Goal: Task Accomplishment & Management: Manage account settings

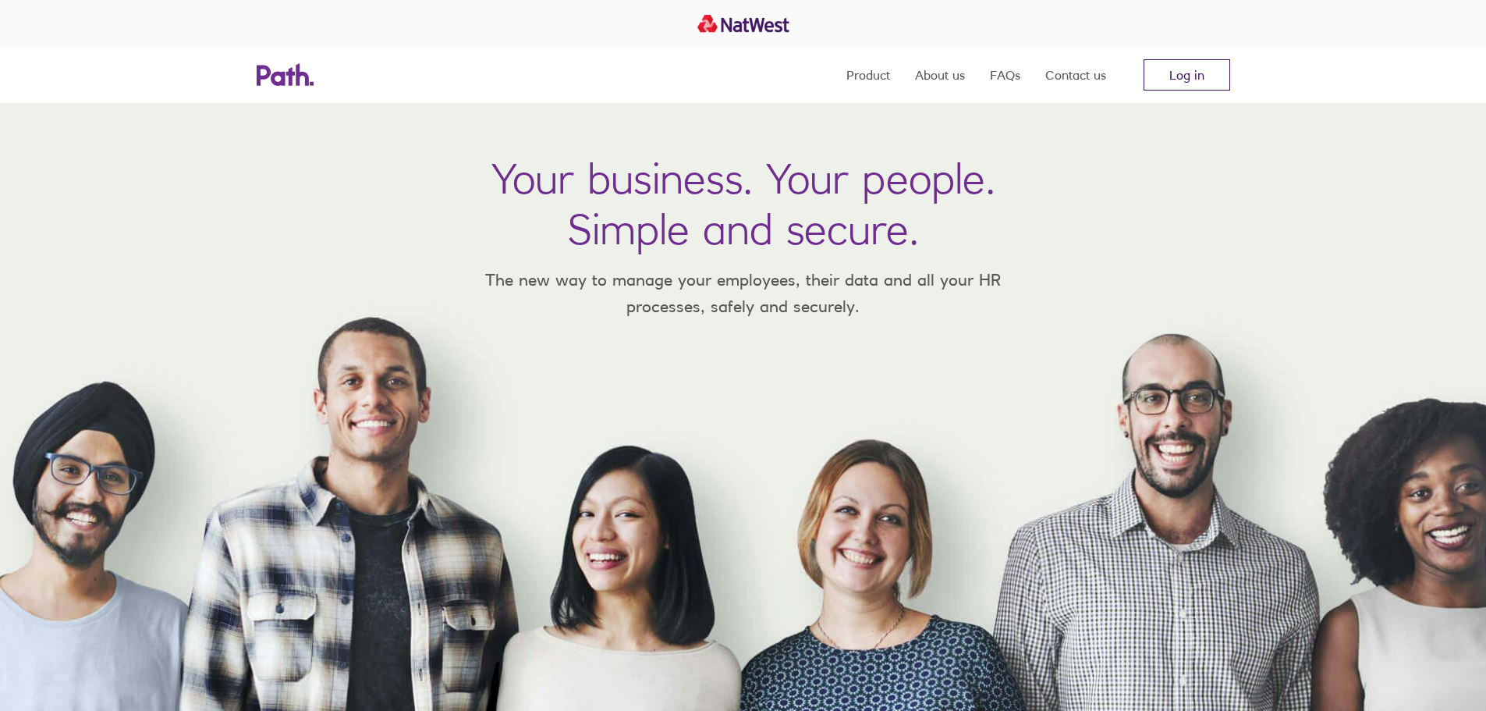
click at [1204, 73] on link "Log in" at bounding box center [1187, 74] width 87 height 31
click at [1163, 71] on link "Log in" at bounding box center [1187, 74] width 87 height 31
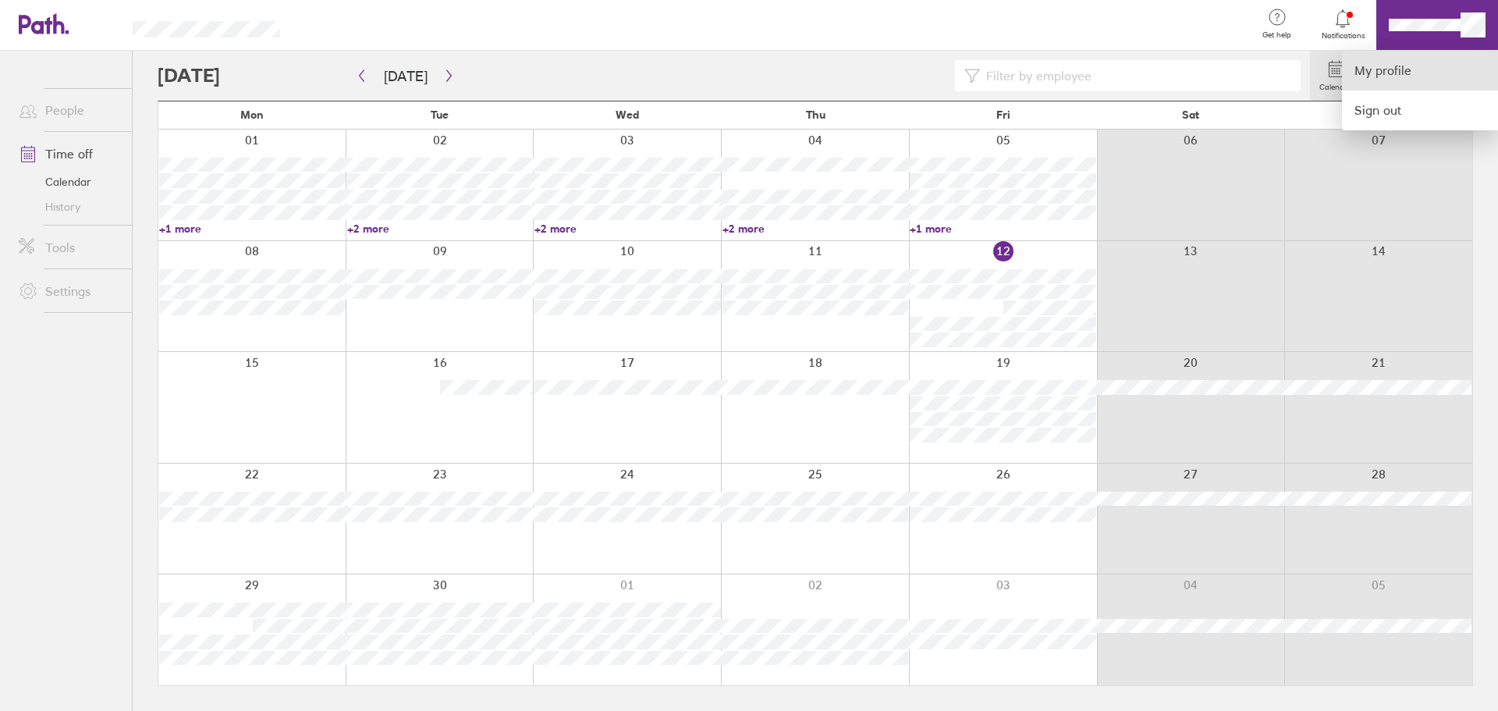
click at [1373, 66] on link "My profile" at bounding box center [1420, 71] width 156 height 40
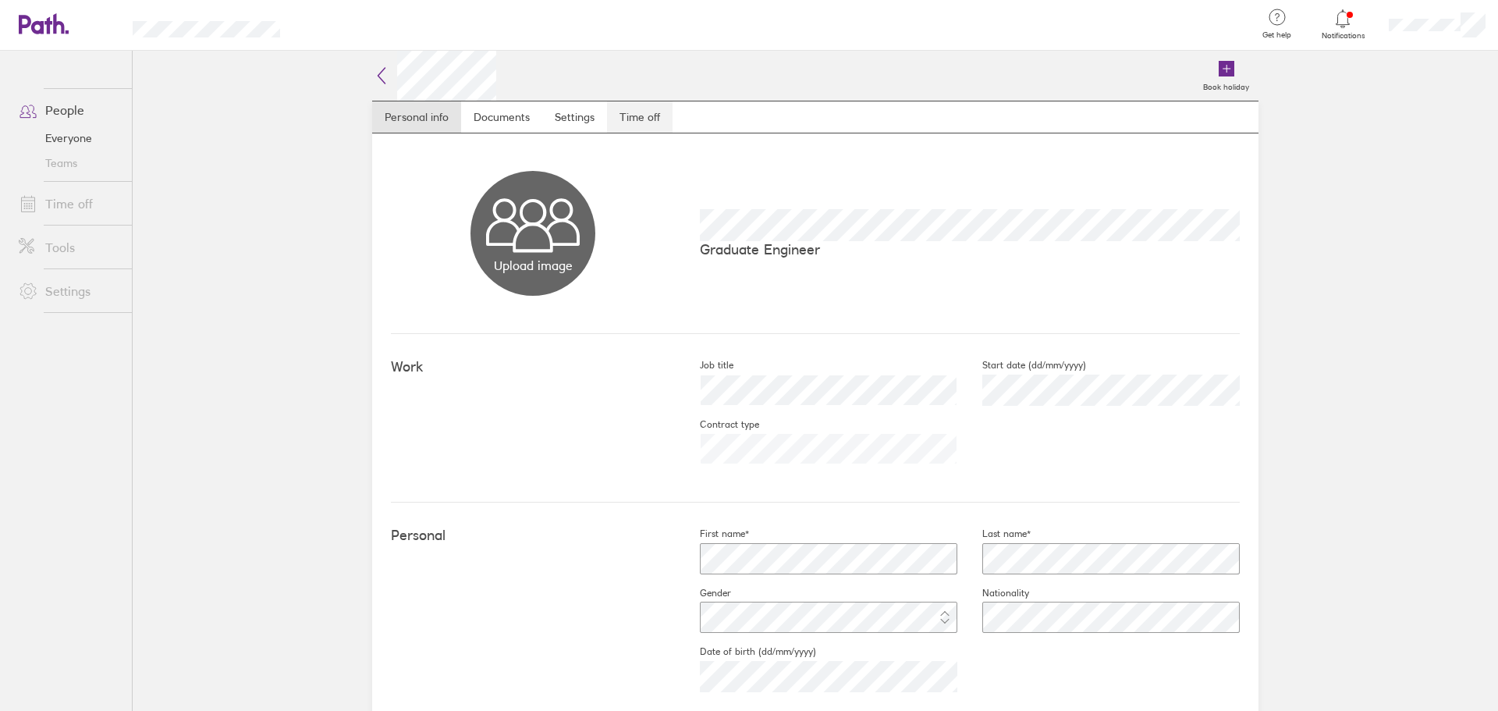
click at [630, 125] on link "Time off" at bounding box center [640, 116] width 66 height 31
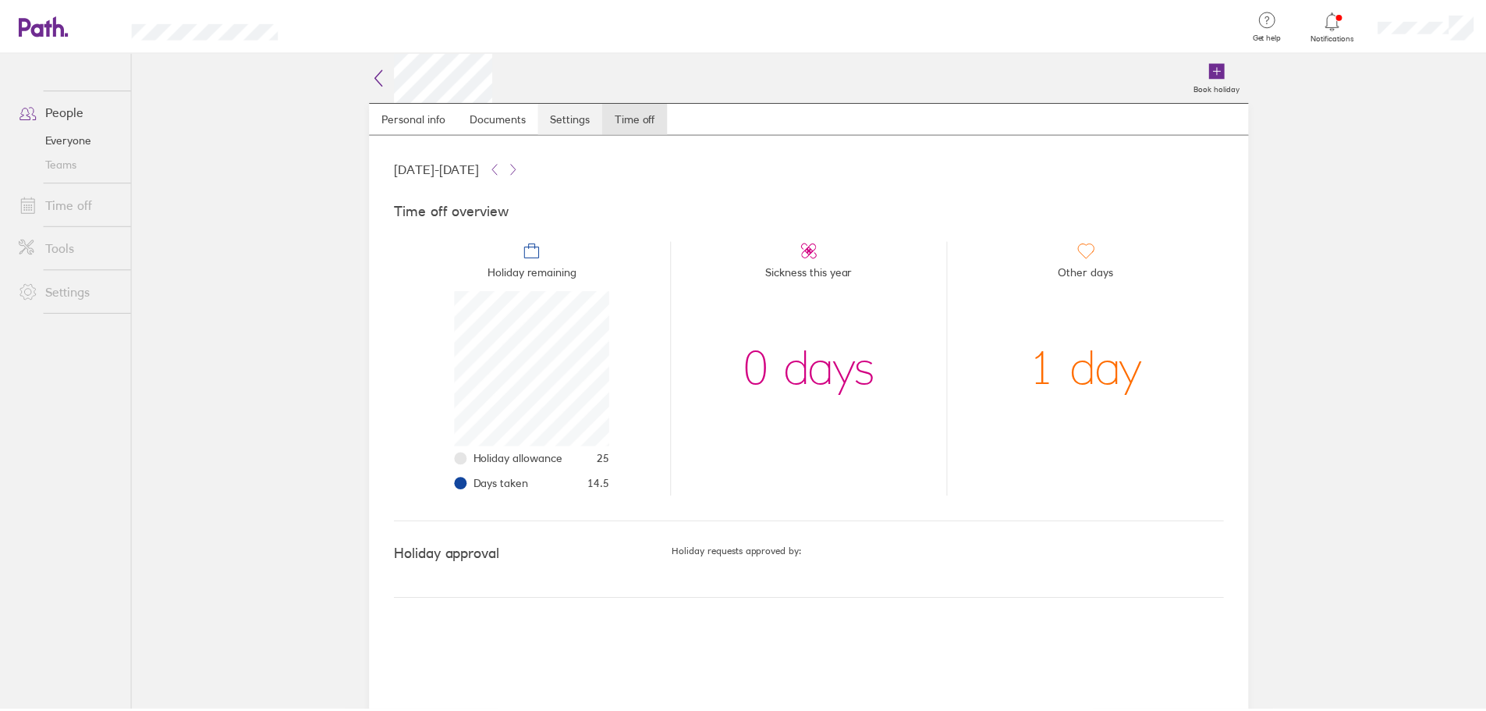
scroll to position [156, 156]
click at [82, 202] on link "Time off" at bounding box center [69, 203] width 126 height 31
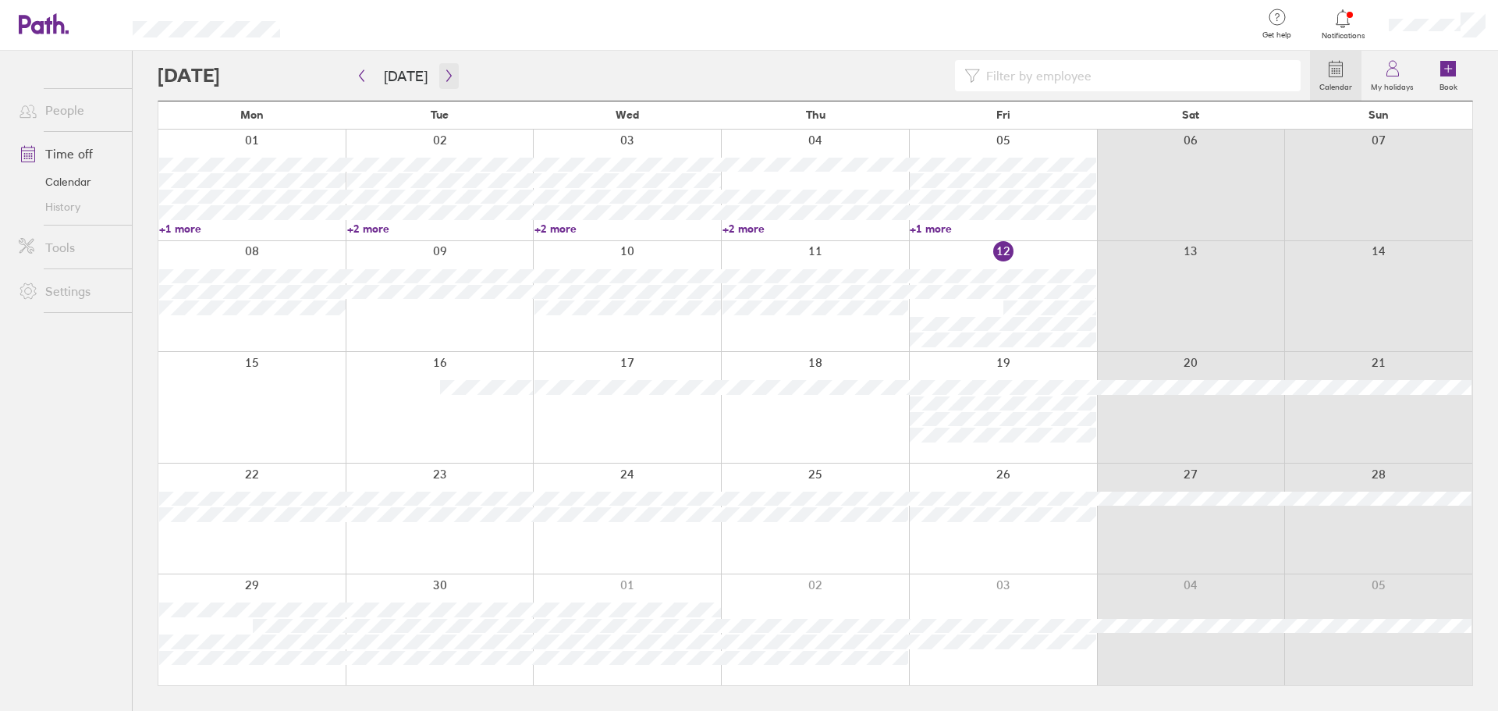
click at [446, 71] on icon "button" at bounding box center [449, 75] width 12 height 12
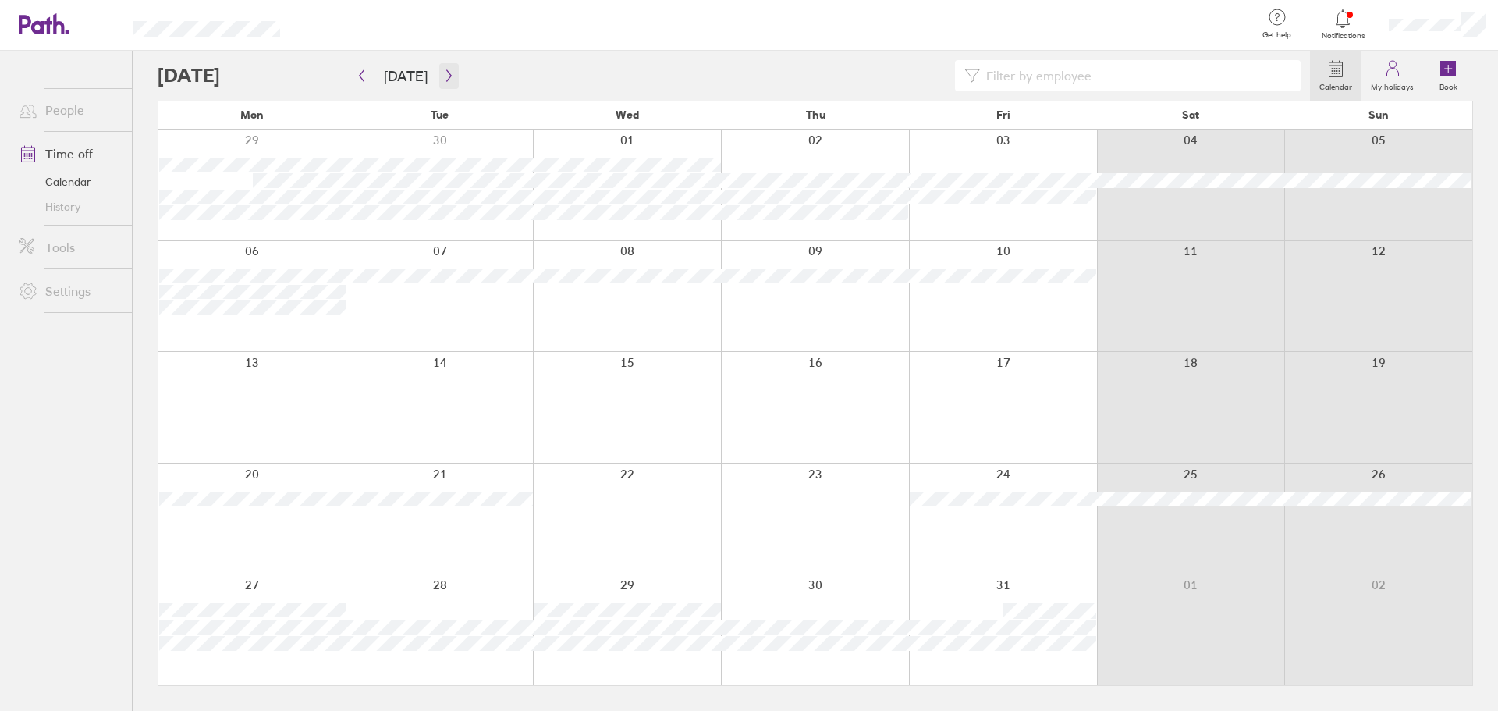
click at [446, 69] on icon "button" at bounding box center [449, 75] width 12 height 12
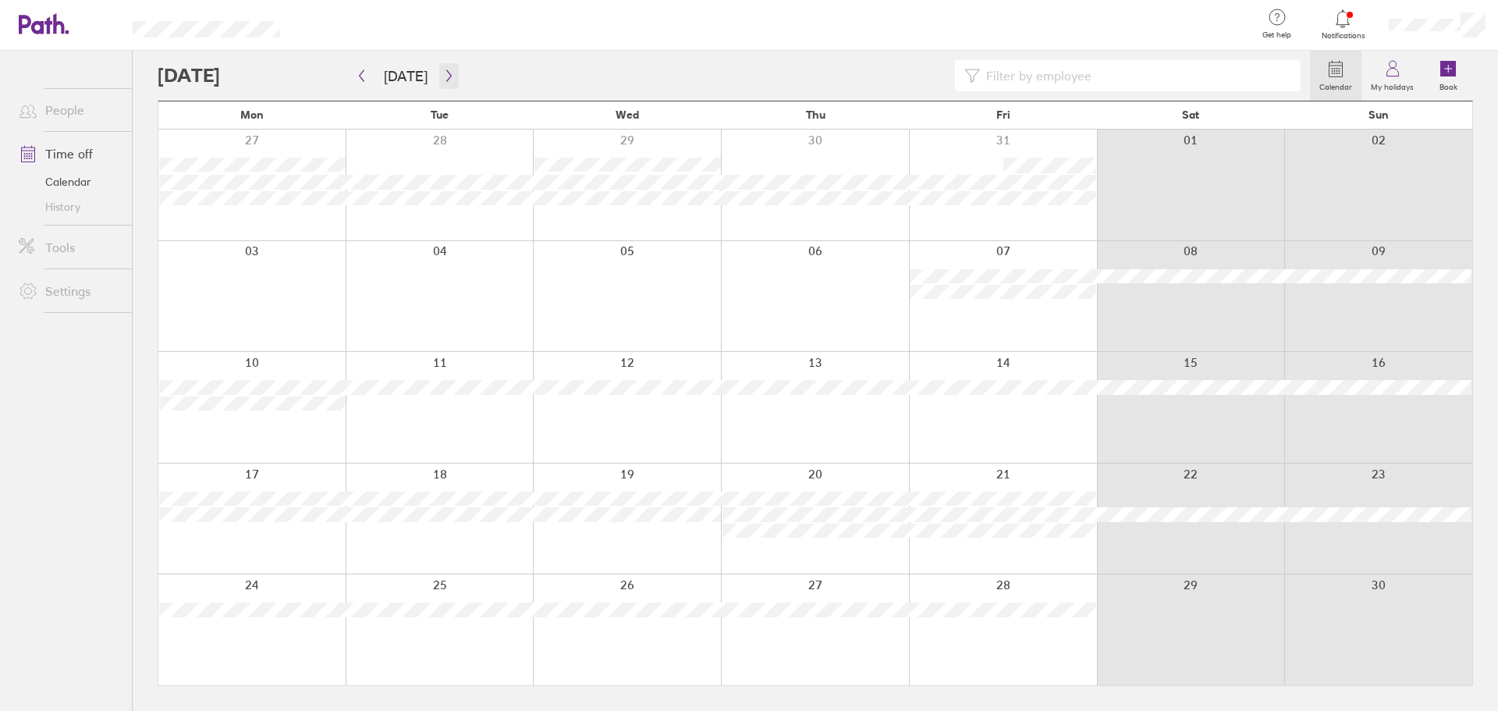
click at [448, 74] on icon "button" at bounding box center [449, 75] width 12 height 12
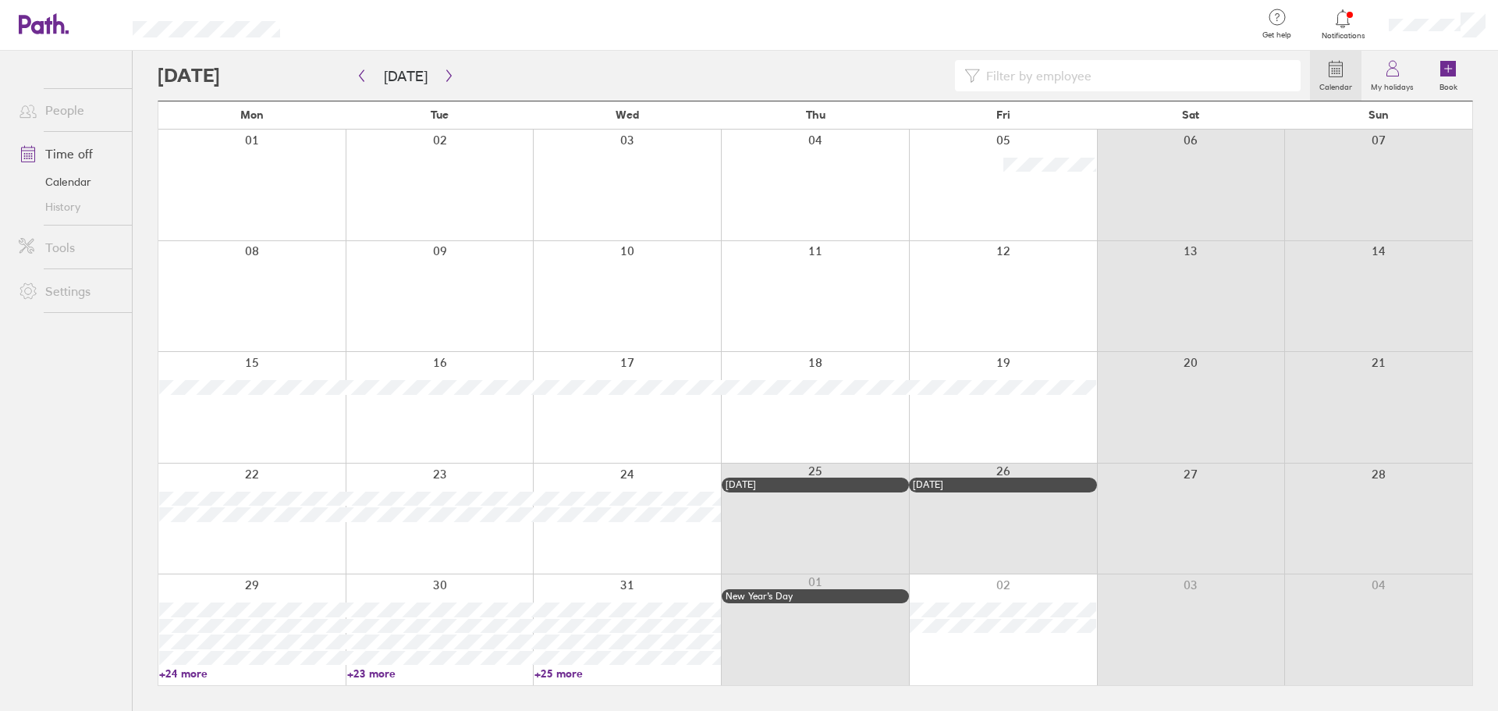
click at [183, 671] on link "+24 more" at bounding box center [252, 673] width 186 height 14
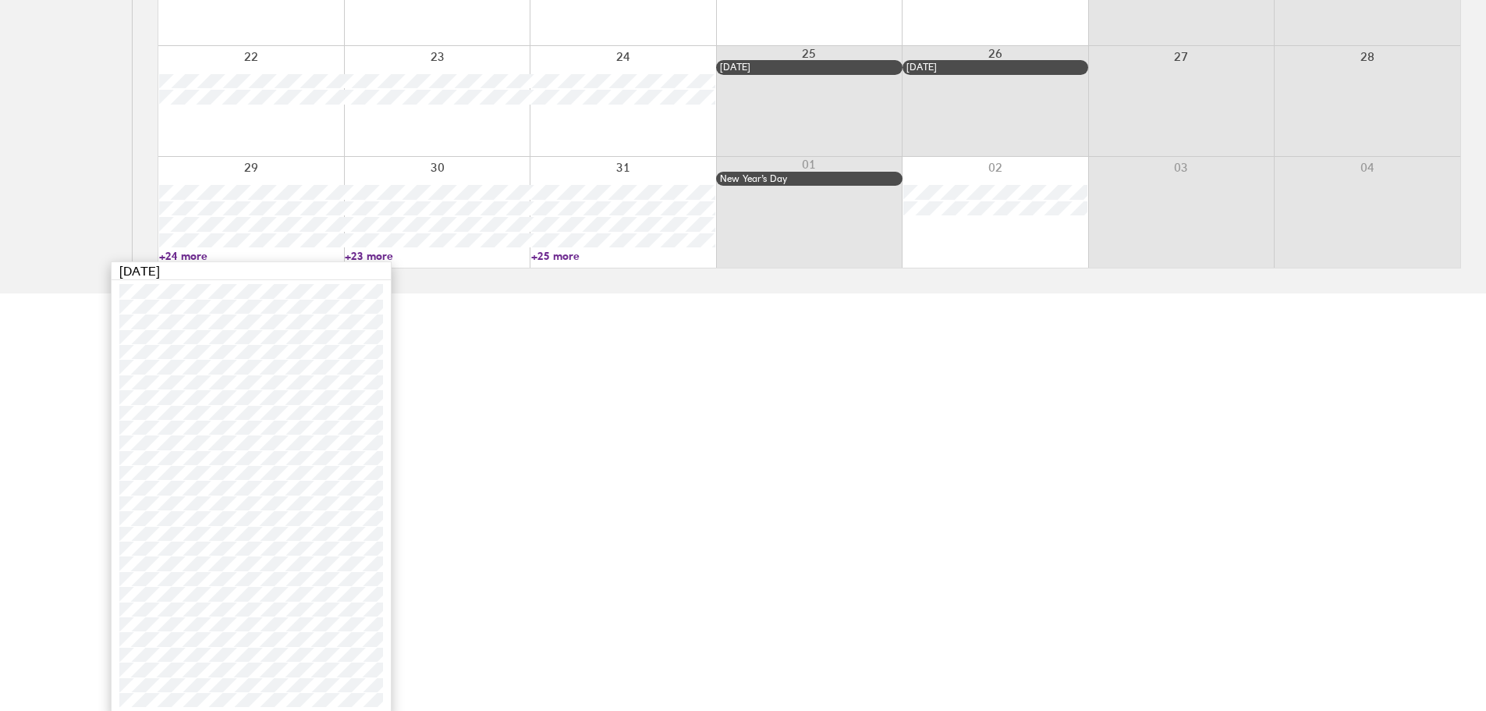
scroll to position [423, 0]
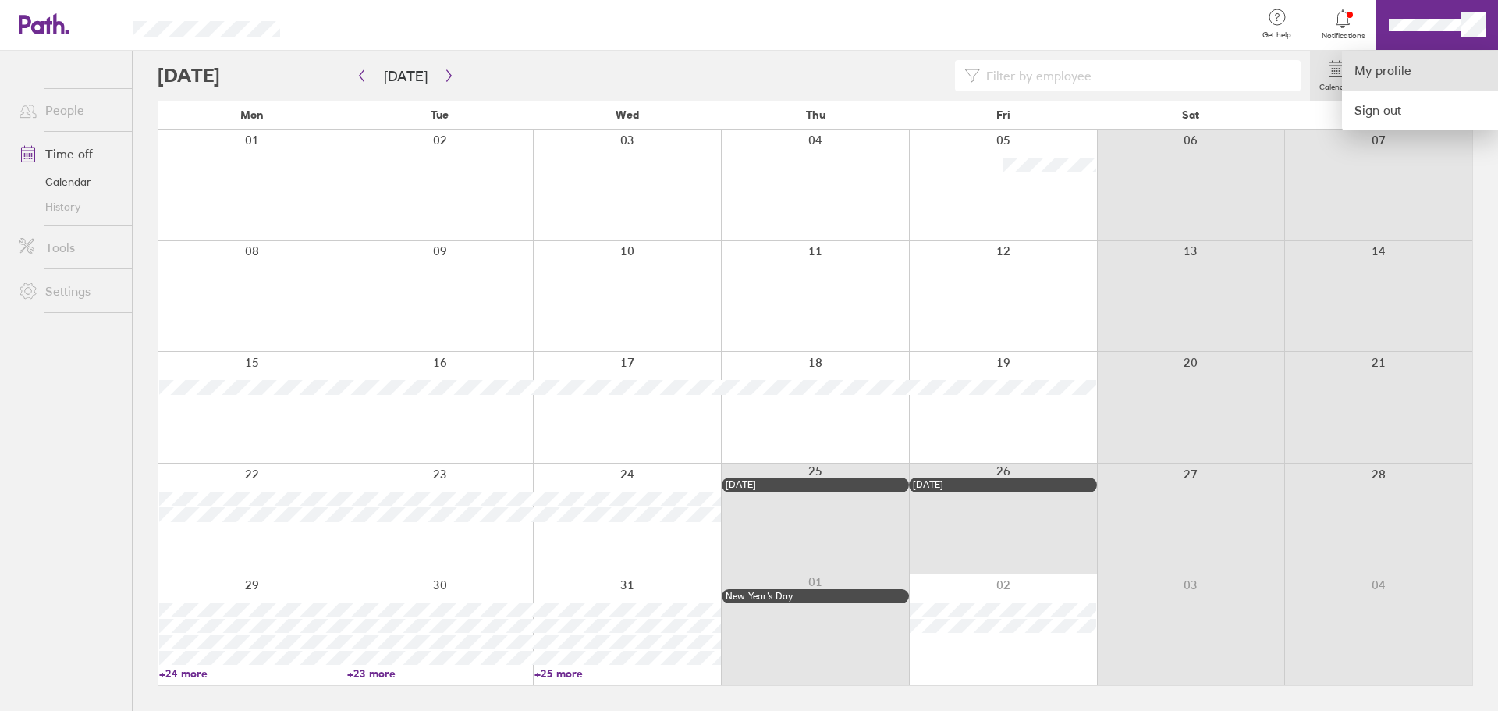
click at [1365, 61] on link "My profile" at bounding box center [1420, 71] width 156 height 40
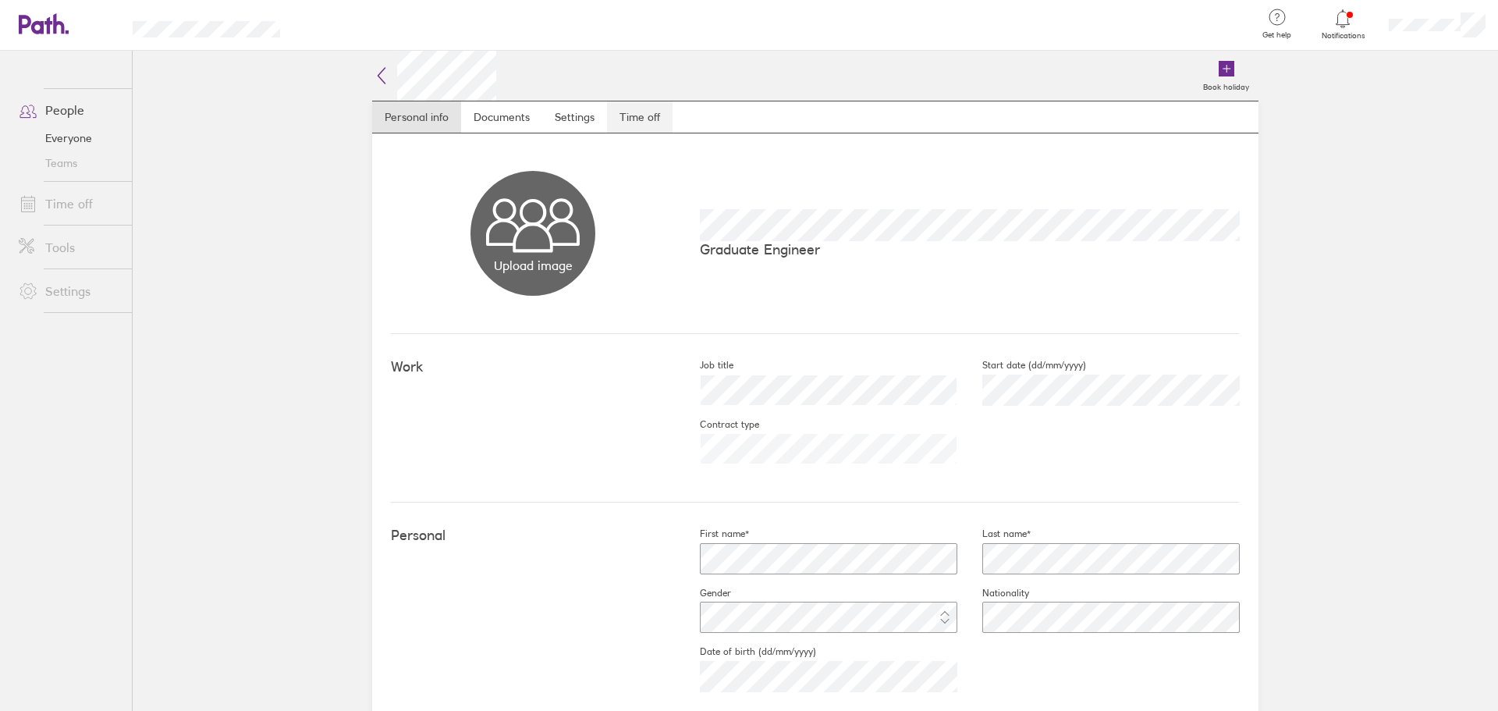
click at [648, 108] on link "Time off" at bounding box center [640, 116] width 66 height 31
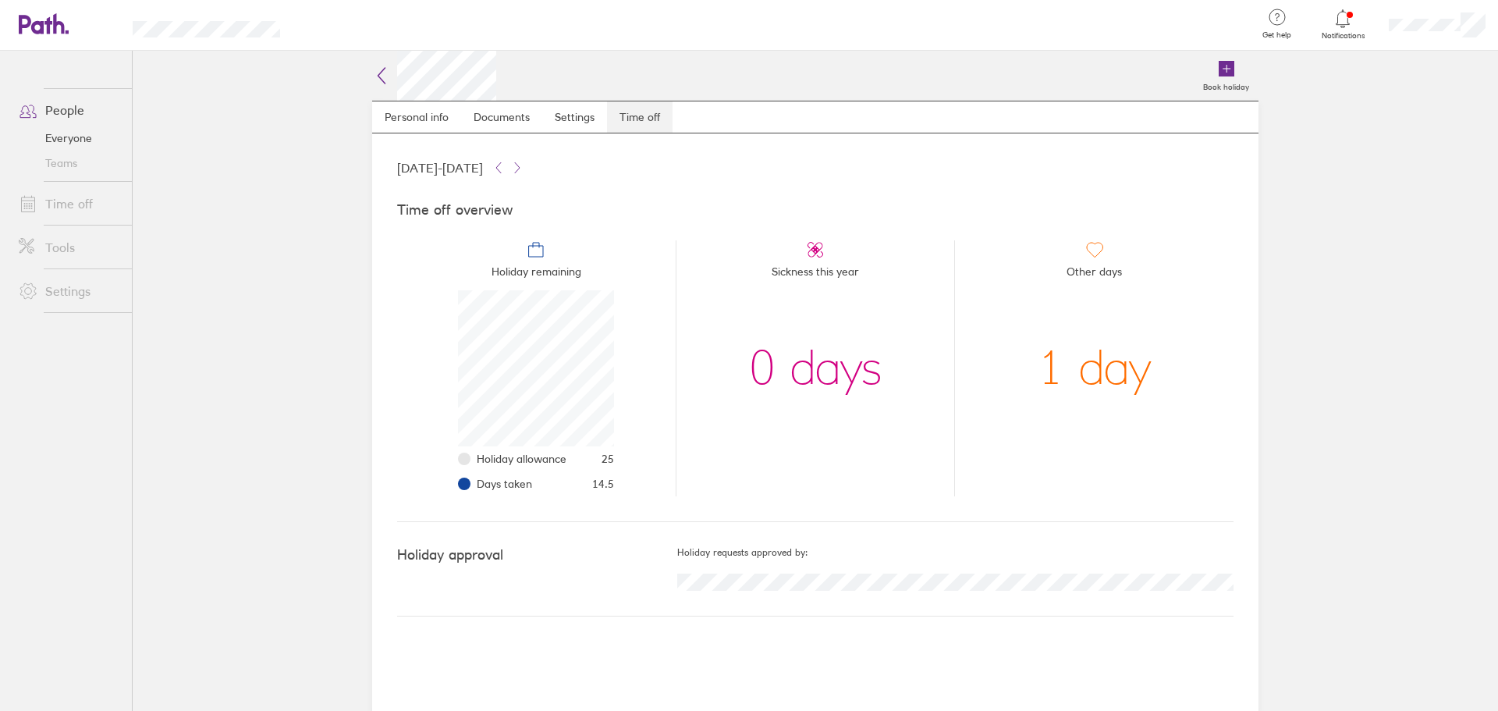
scroll to position [156, 156]
click at [74, 112] on link "People" at bounding box center [69, 109] width 126 height 31
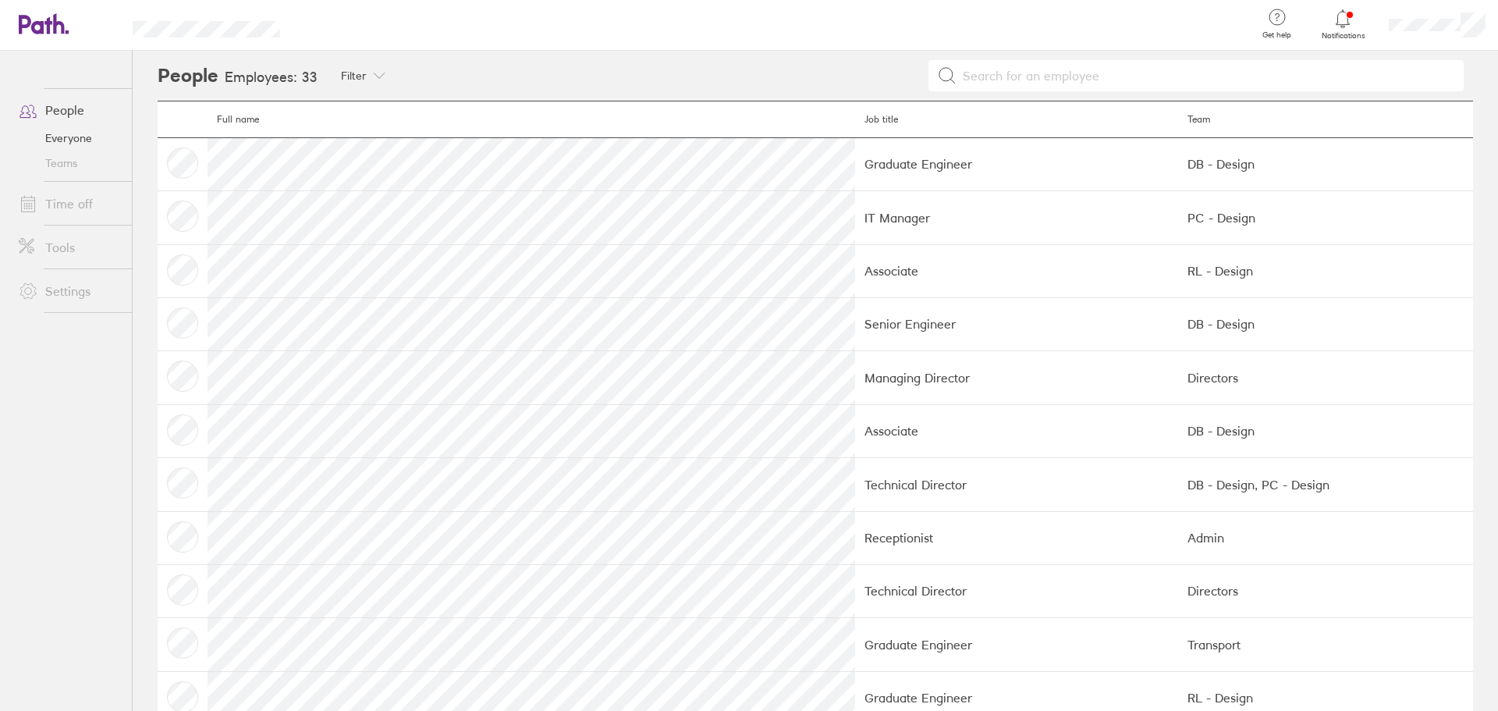
click at [69, 204] on link "Time off" at bounding box center [69, 203] width 126 height 31
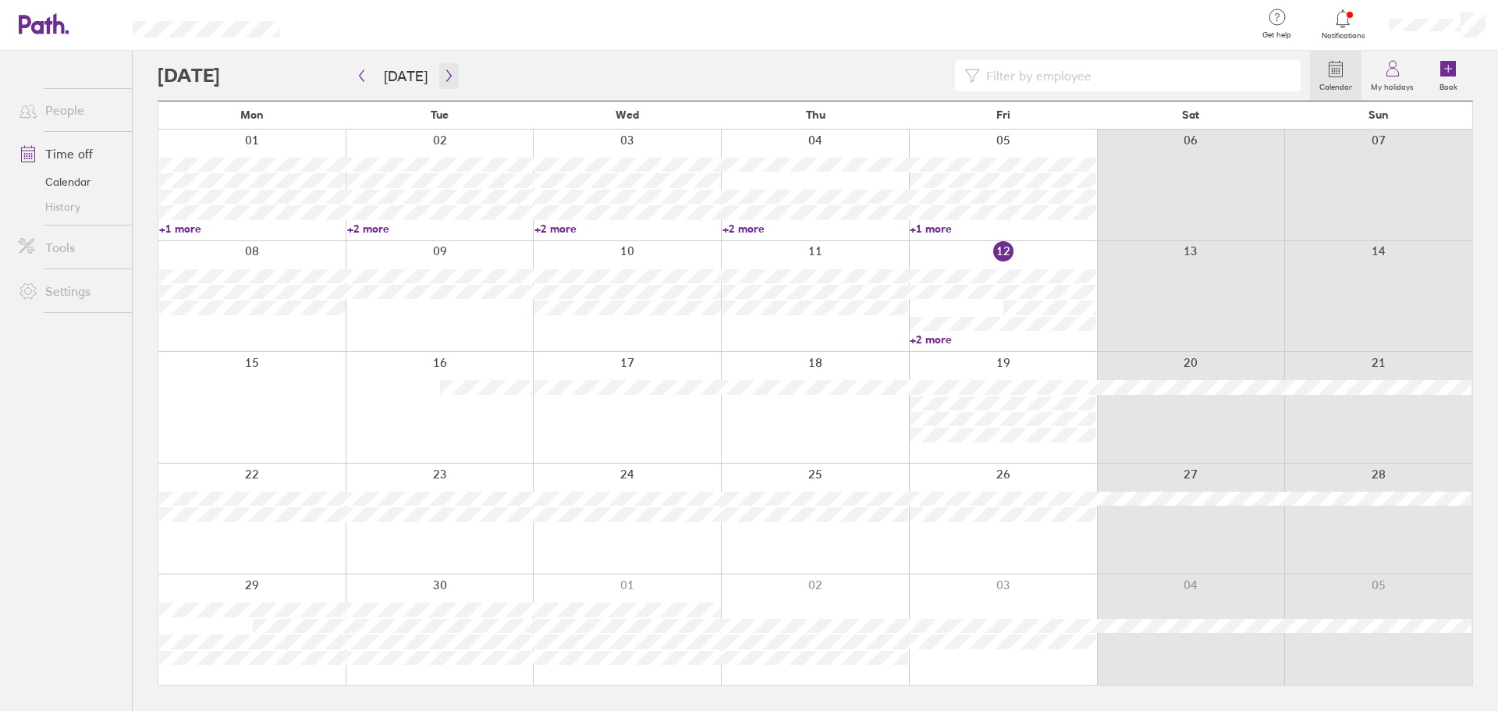
click at [446, 74] on icon "button" at bounding box center [449, 75] width 12 height 12
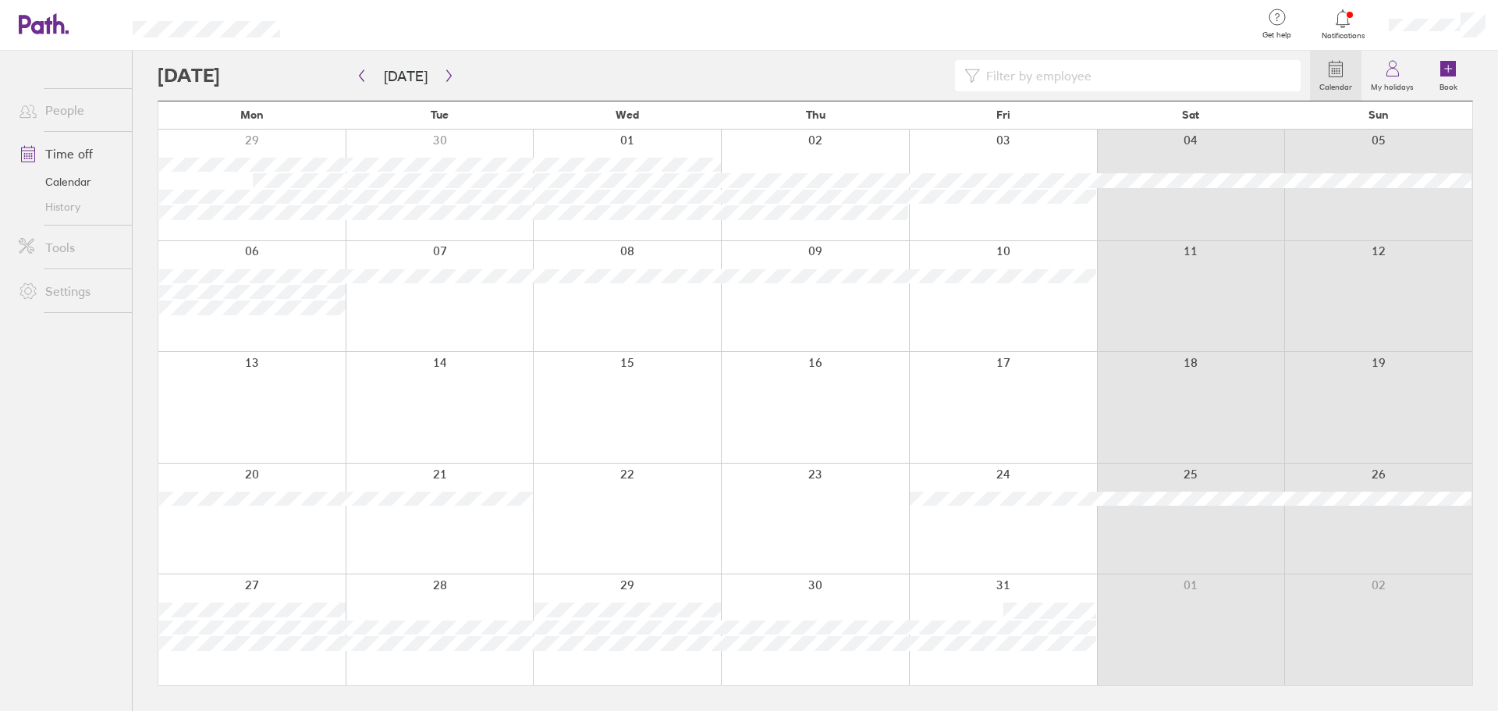
drag, startPoint x: 297, startPoint y: 330, endPoint x: 318, endPoint y: 324, distance: 22.0
click at [297, 328] on div at bounding box center [251, 296] width 187 height 111
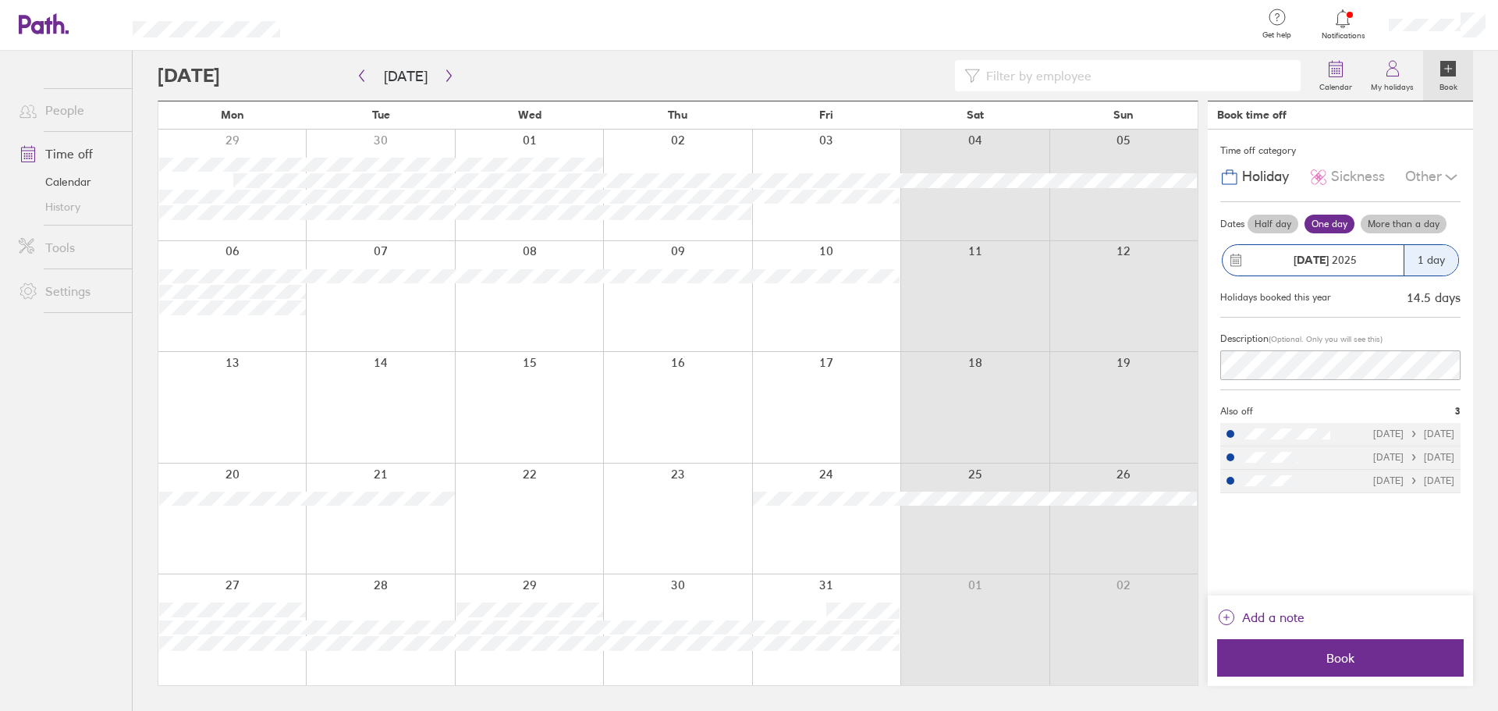
click at [1384, 219] on label "More than a day" at bounding box center [1404, 224] width 86 height 19
click at [0, 0] on input "More than a day" at bounding box center [0, 0] width 0 height 0
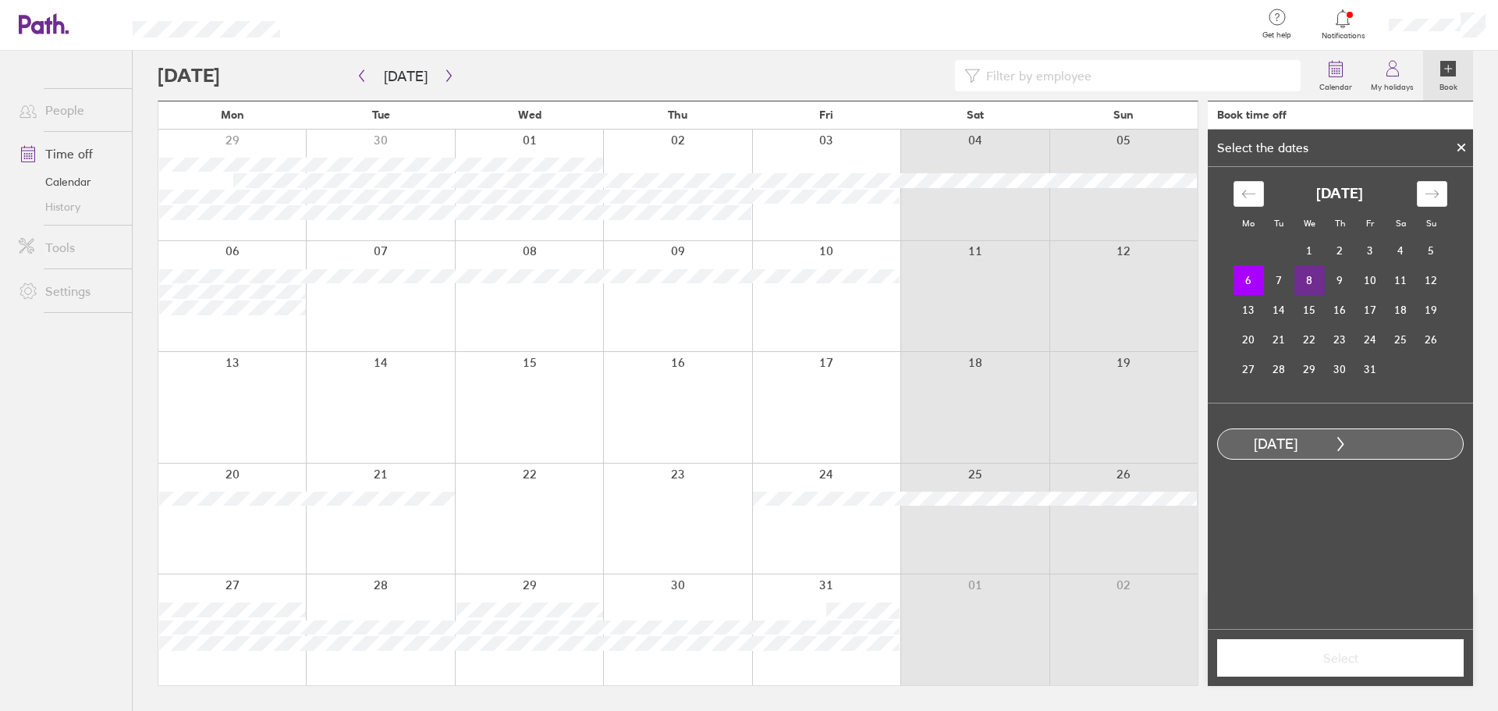
click at [1308, 282] on td "8" at bounding box center [1309, 280] width 30 height 30
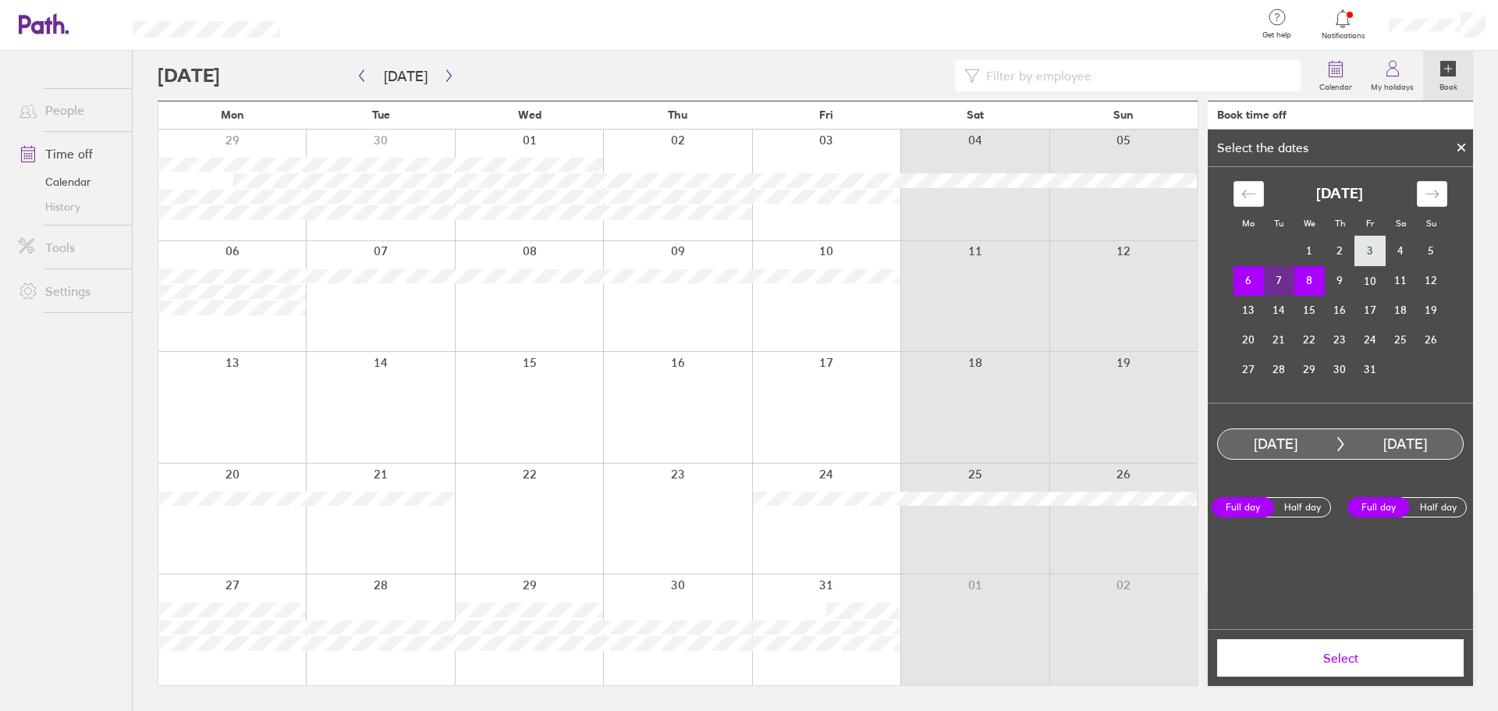
click at [1374, 249] on td "3" at bounding box center [1370, 251] width 30 height 30
click at [1305, 282] on td "8" at bounding box center [1309, 280] width 30 height 30
click at [1315, 276] on td "8" at bounding box center [1309, 280] width 30 height 30
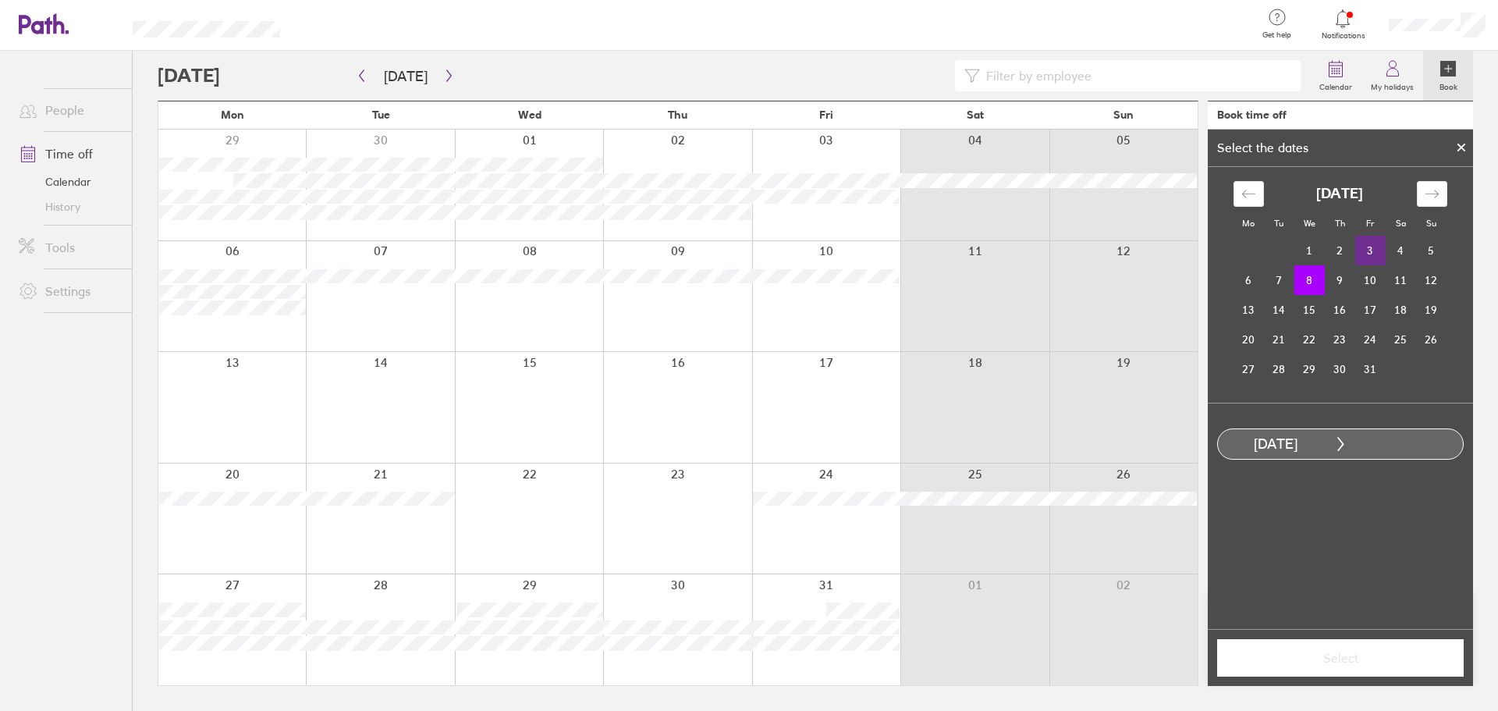
click at [1371, 253] on td "3" at bounding box center [1370, 251] width 30 height 30
click at [1466, 140] on div at bounding box center [1461, 147] width 23 height 27
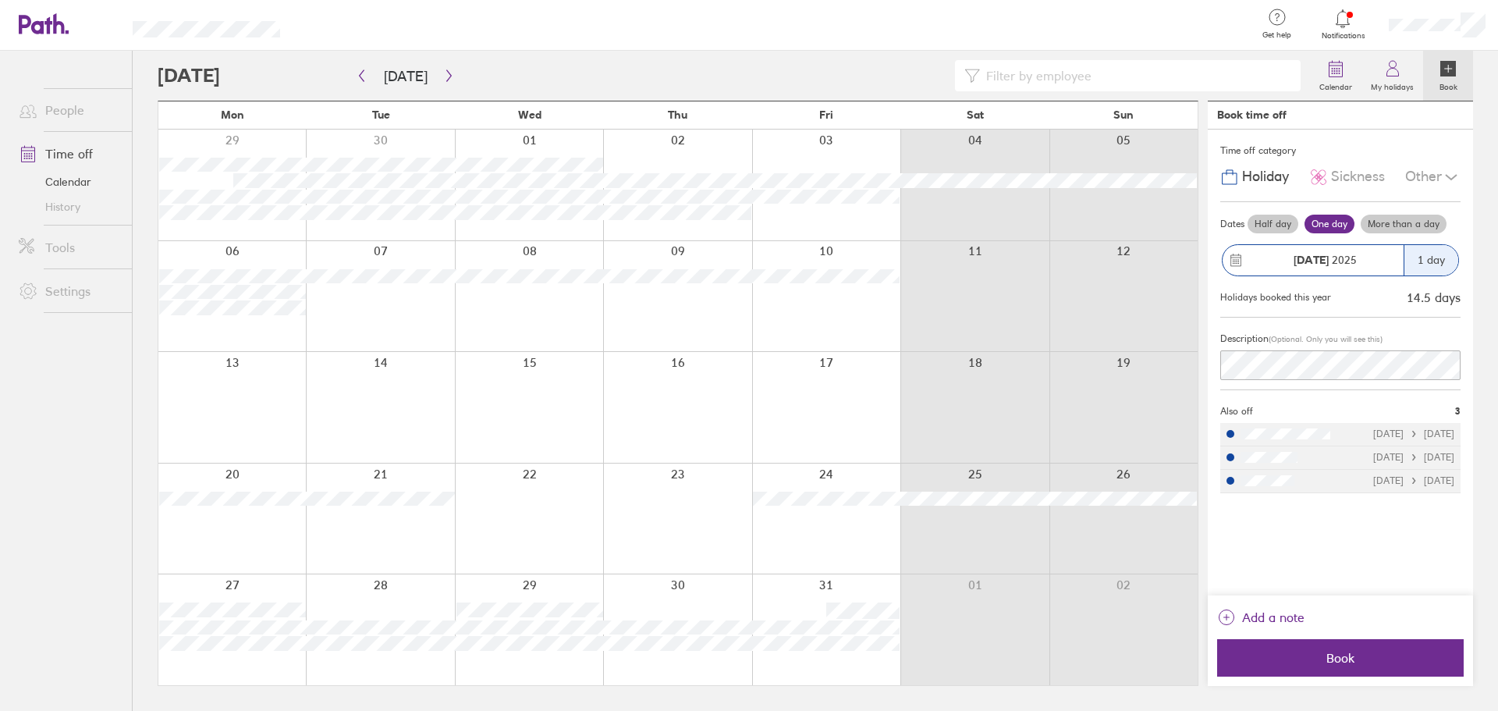
click at [1396, 222] on label "More than a day" at bounding box center [1404, 224] width 86 height 19
click at [0, 0] on input "More than a day" at bounding box center [0, 0] width 0 height 0
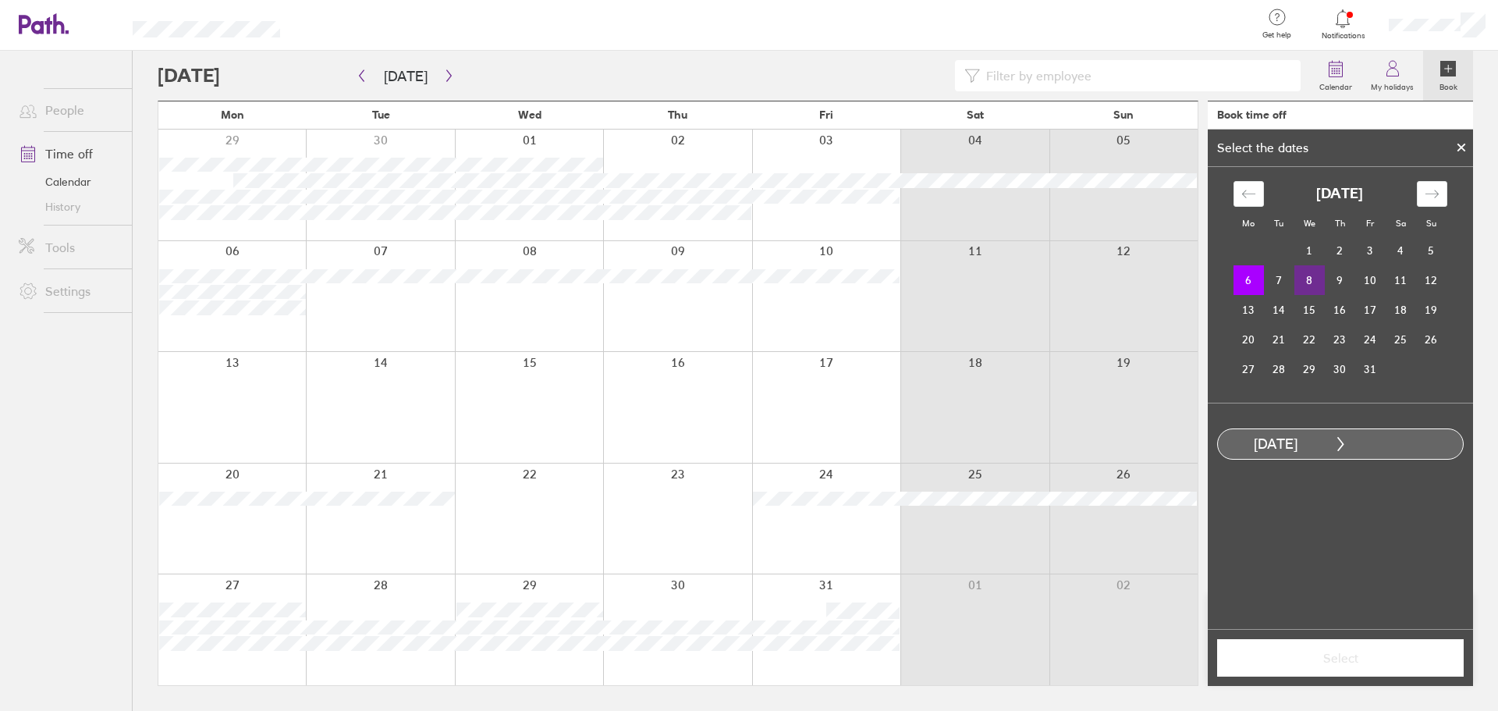
click at [1306, 275] on td "8" at bounding box center [1309, 280] width 30 height 30
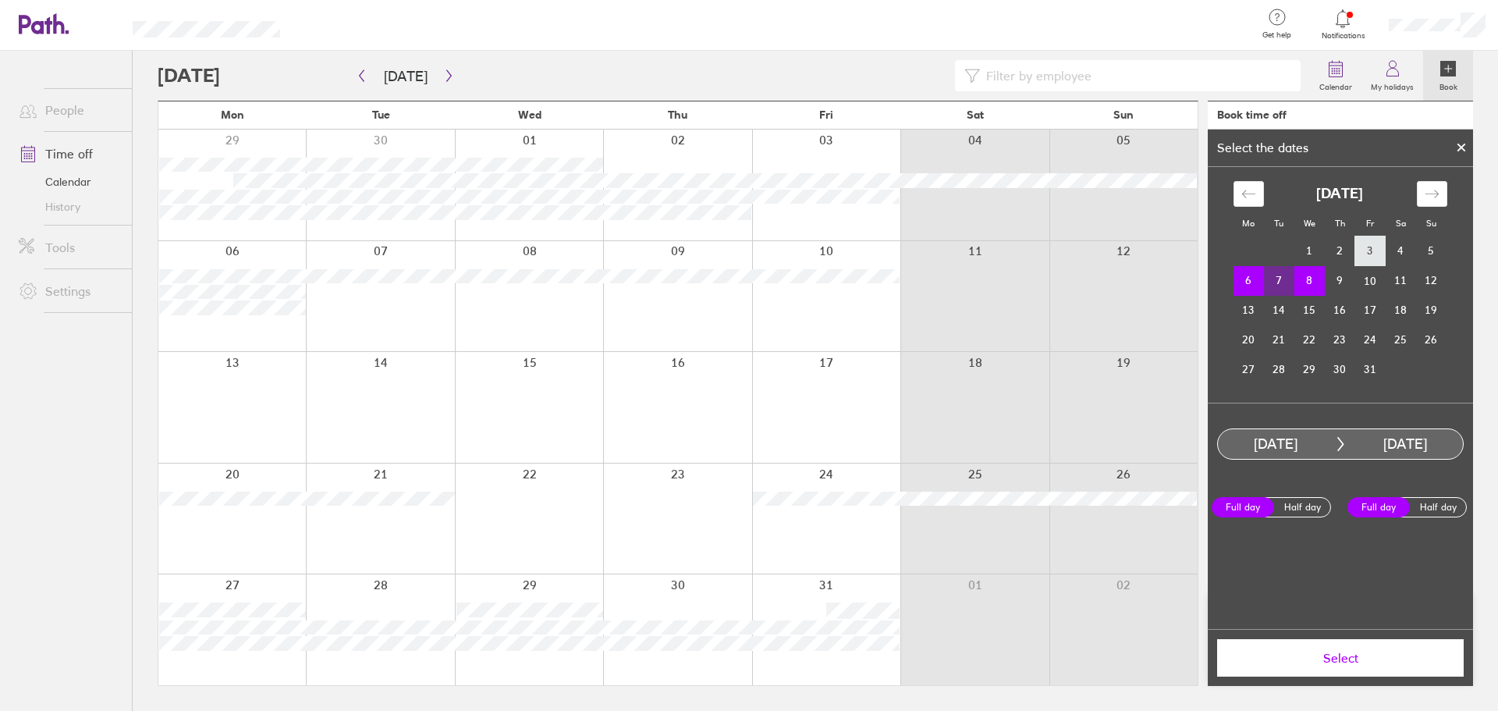
drag, startPoint x: 1248, startPoint y: 272, endPoint x: 1365, endPoint y: 247, distance: 118.9
click at [1368, 248] on tbody "1 2 3 4 5 6 7 8 9 10 11 12 13 14 15 16 17 18 19 20 21 22 23 24 25 26 27 28 29 3…" at bounding box center [1340, 310] width 213 height 148
click at [1459, 147] on icon at bounding box center [1461, 147] width 11 height 9
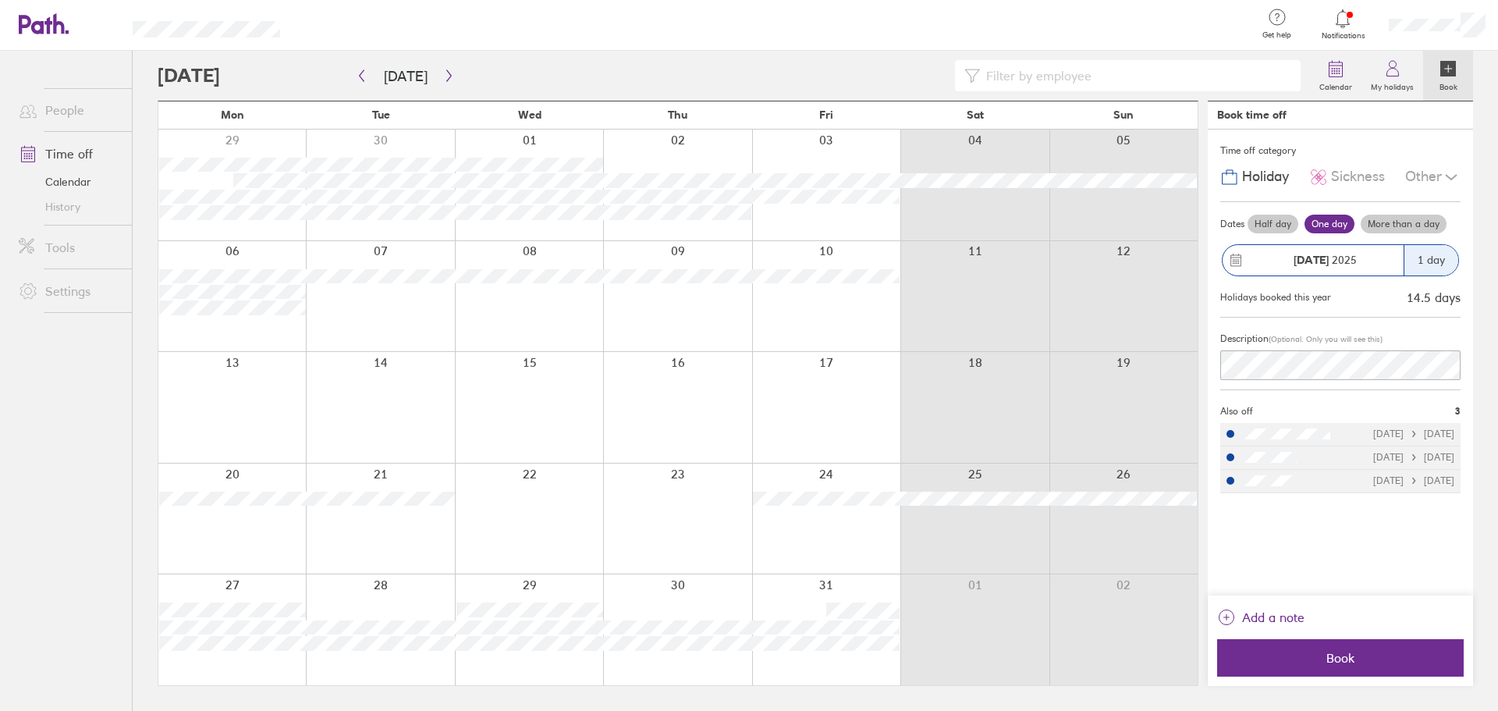
click at [886, 217] on div at bounding box center [826, 185] width 148 height 111
click at [1415, 226] on label "More than a day" at bounding box center [1404, 224] width 86 height 19
click at [0, 0] on input "More than a day" at bounding box center [0, 0] width 0 height 0
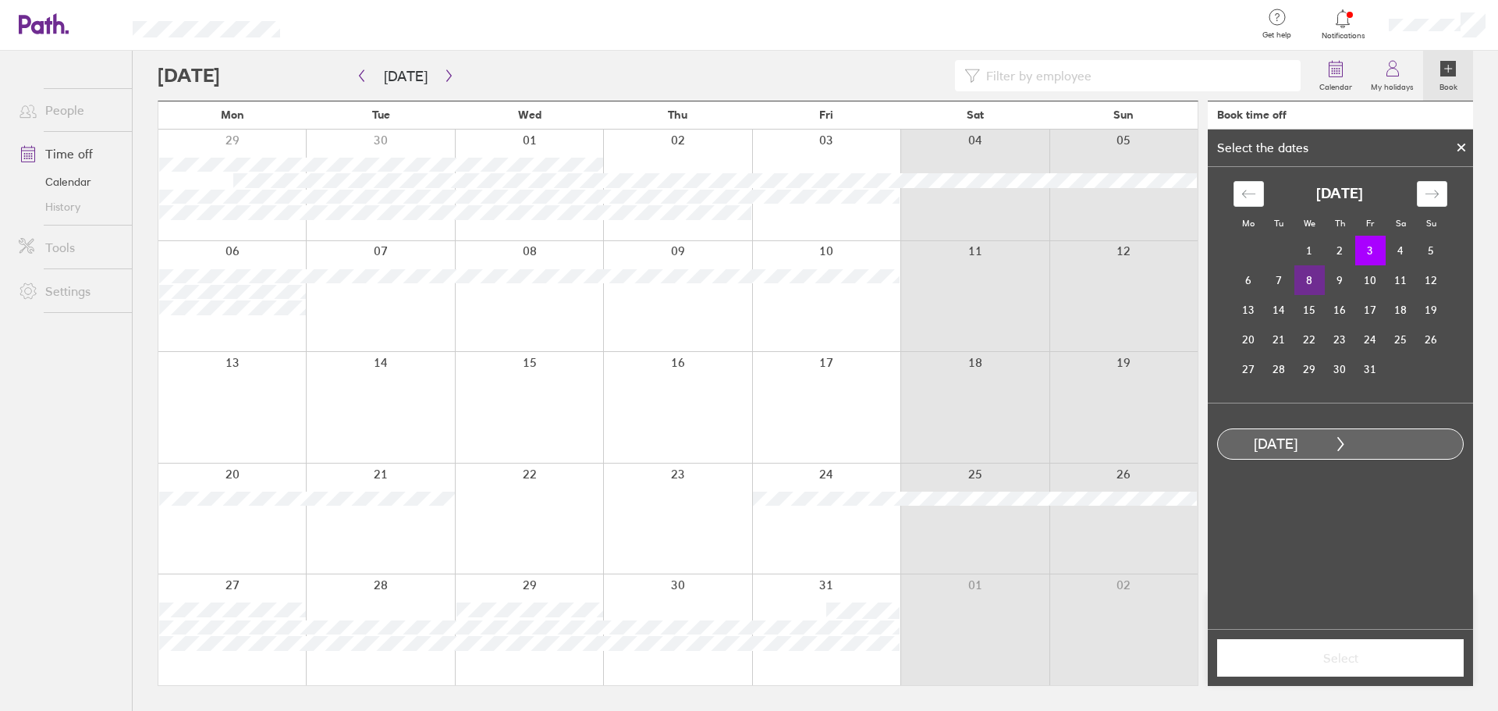
click at [1307, 280] on td "8" at bounding box center [1309, 280] width 30 height 30
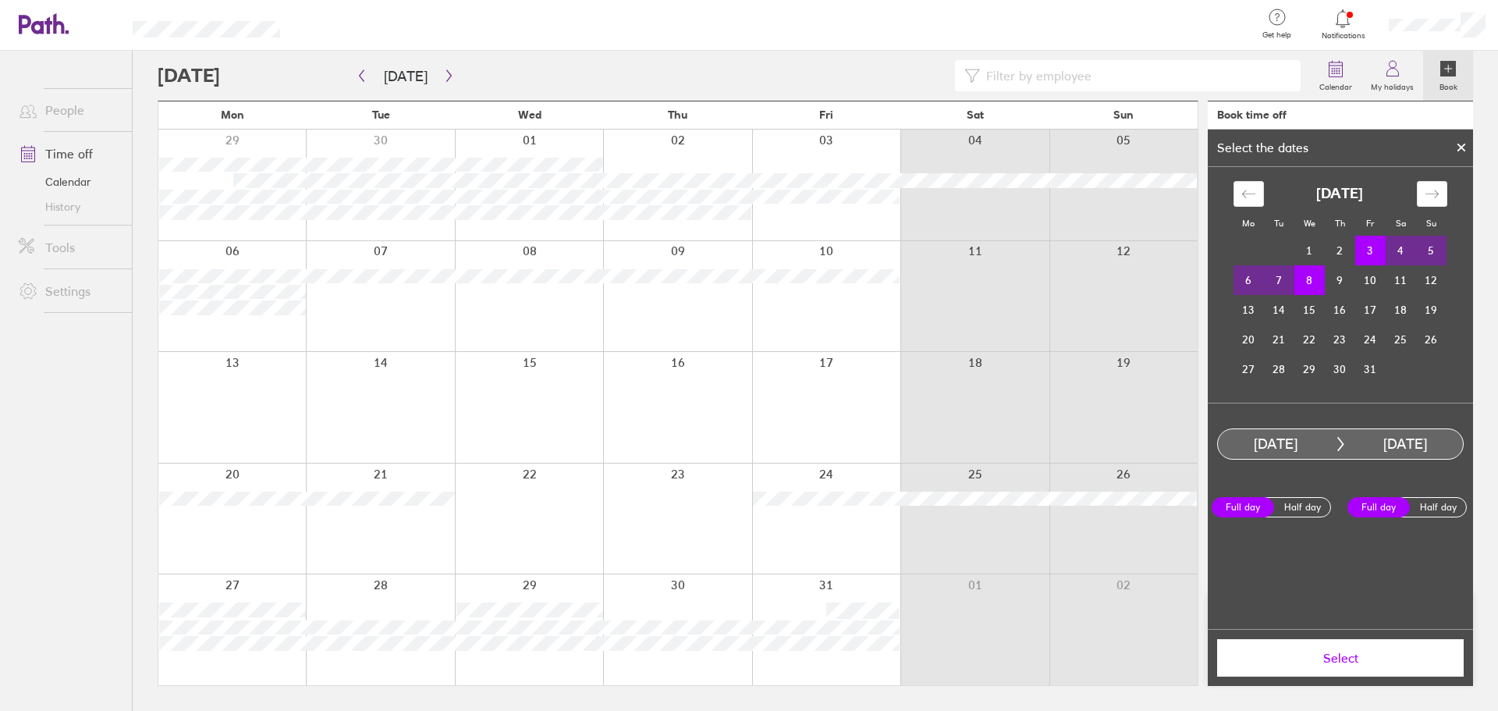
click at [1352, 642] on button "Select" at bounding box center [1340, 657] width 247 height 37
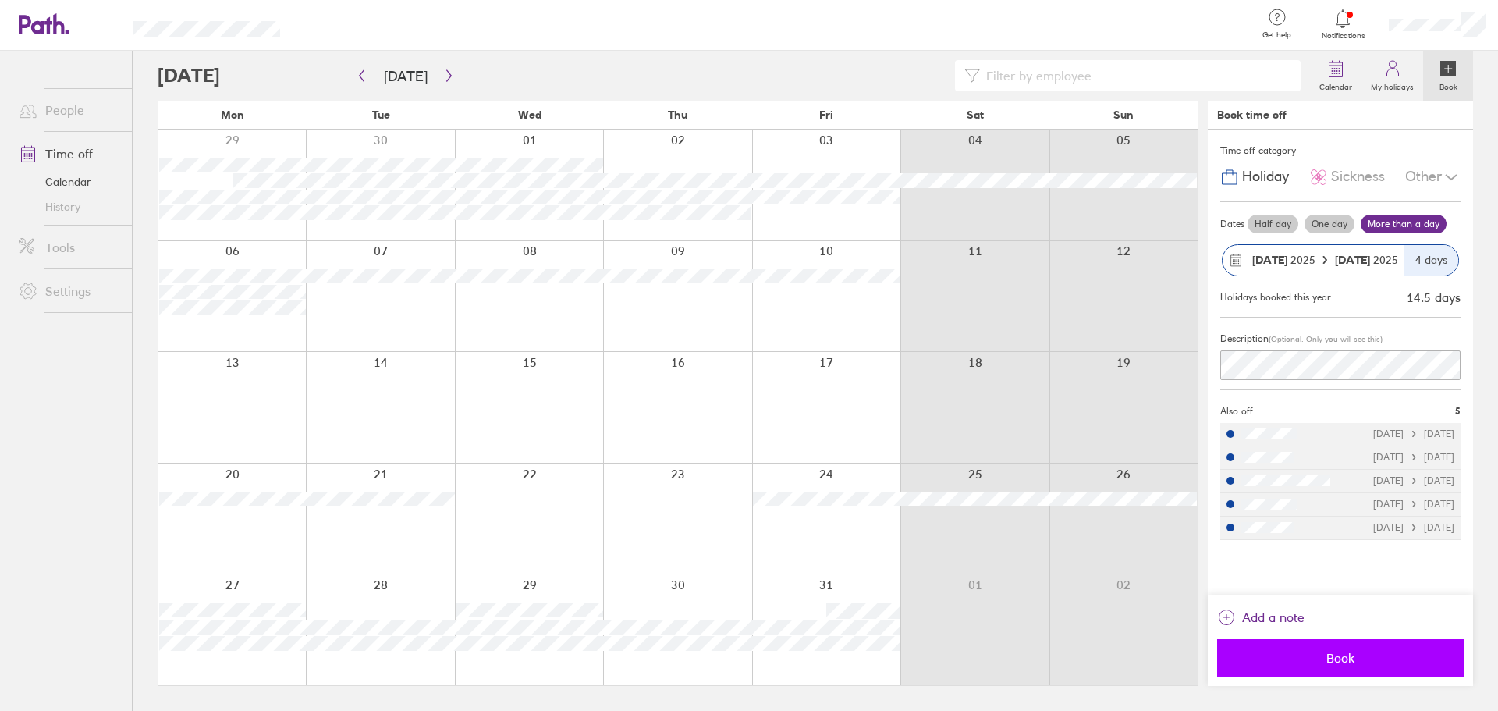
click at [1363, 655] on span "Book" at bounding box center [1340, 658] width 225 height 14
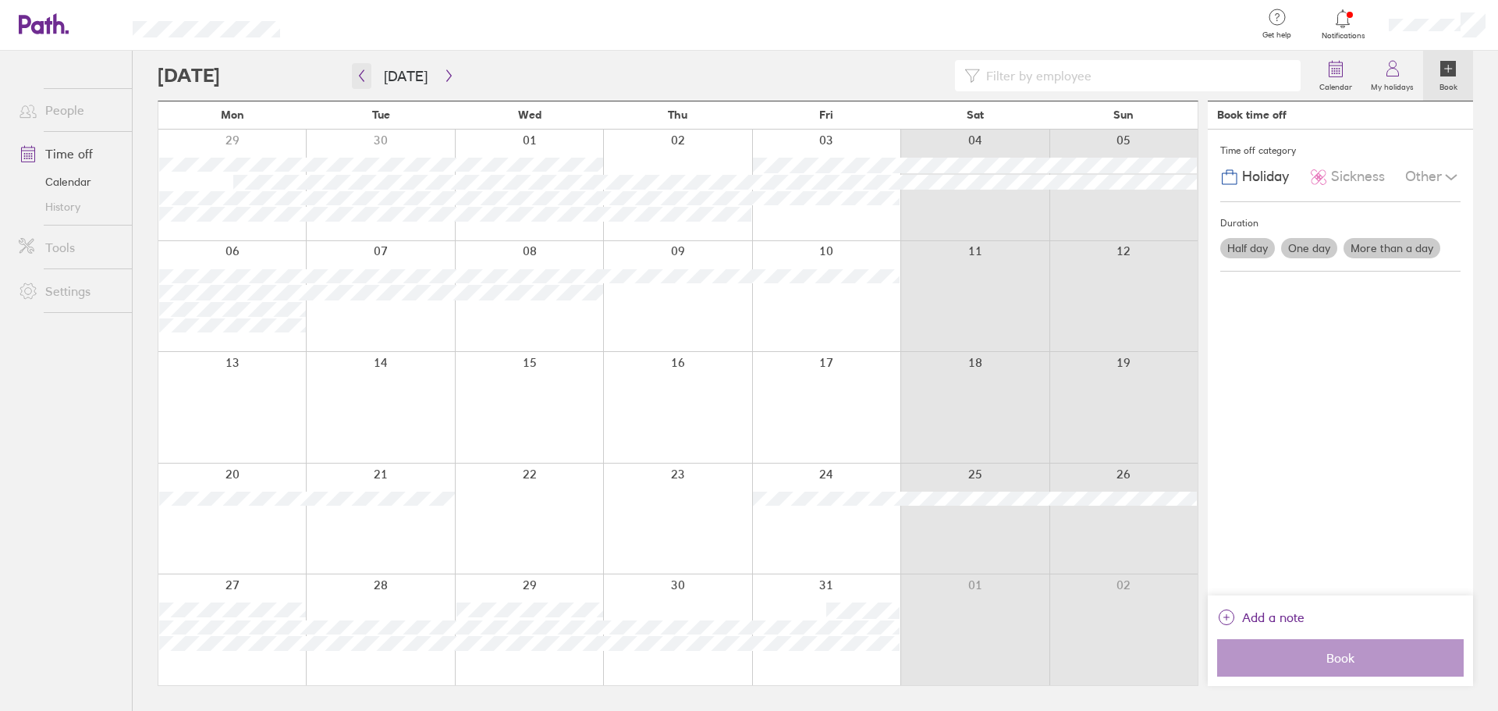
click at [364, 77] on icon "button" at bounding box center [362, 75] width 12 height 12
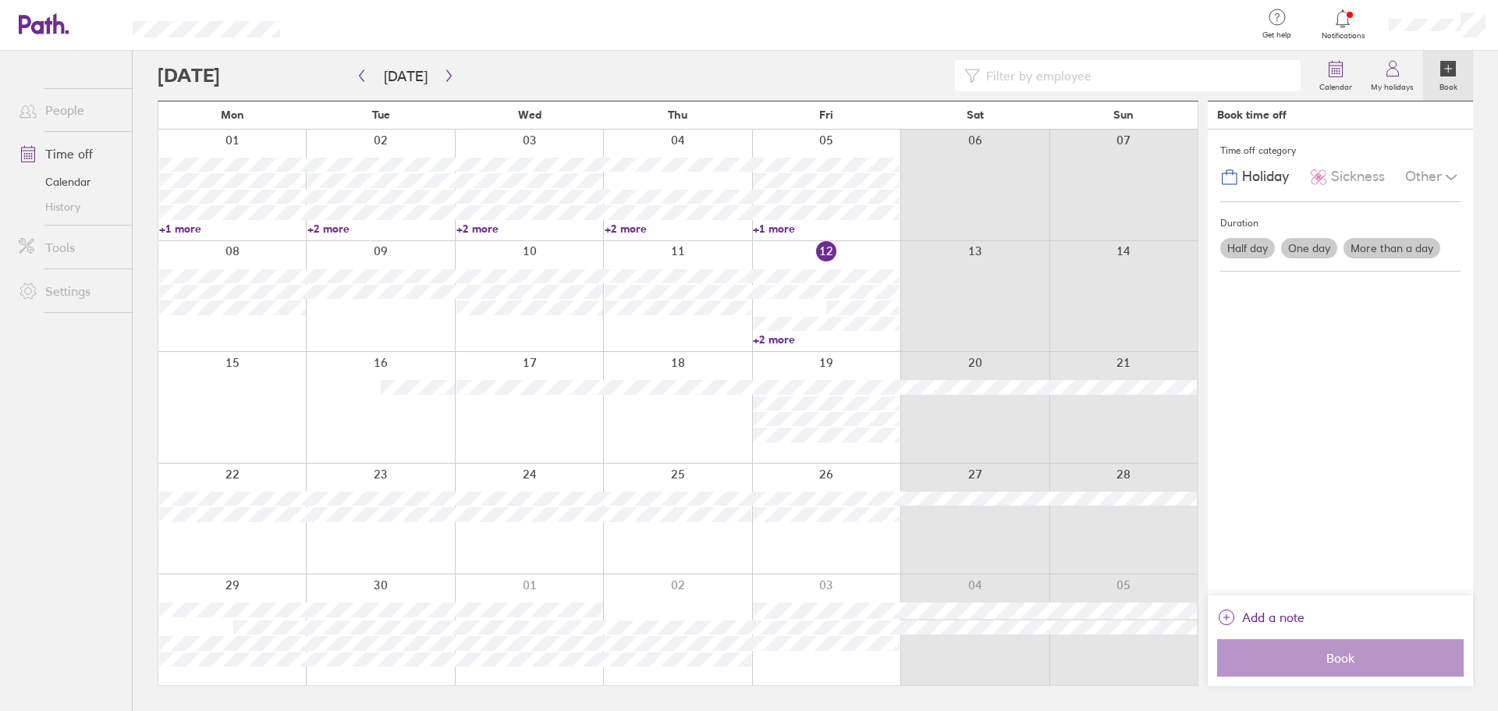
click at [251, 385] on div at bounding box center [231, 407] width 147 height 111
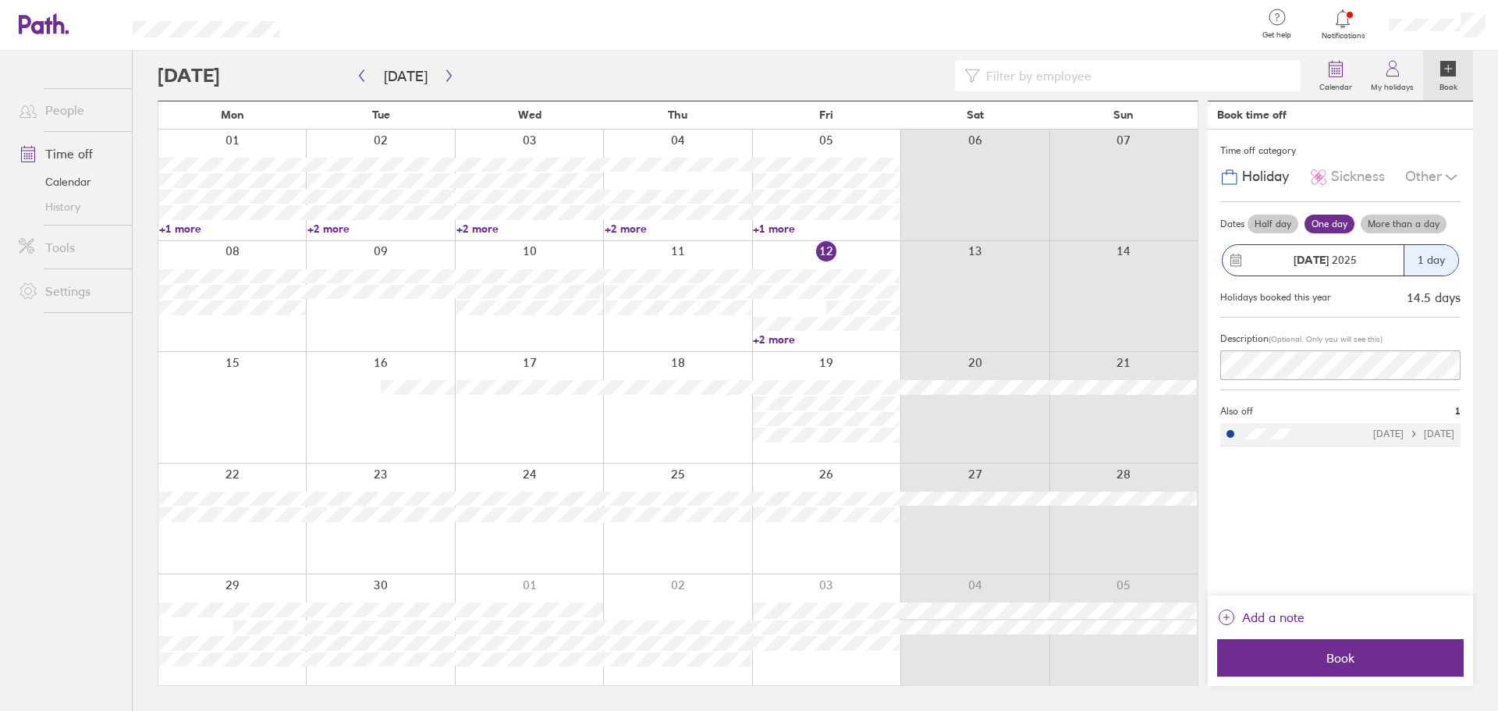
click at [244, 412] on div at bounding box center [231, 407] width 147 height 111
click at [1287, 662] on span "Book" at bounding box center [1340, 658] width 225 height 14
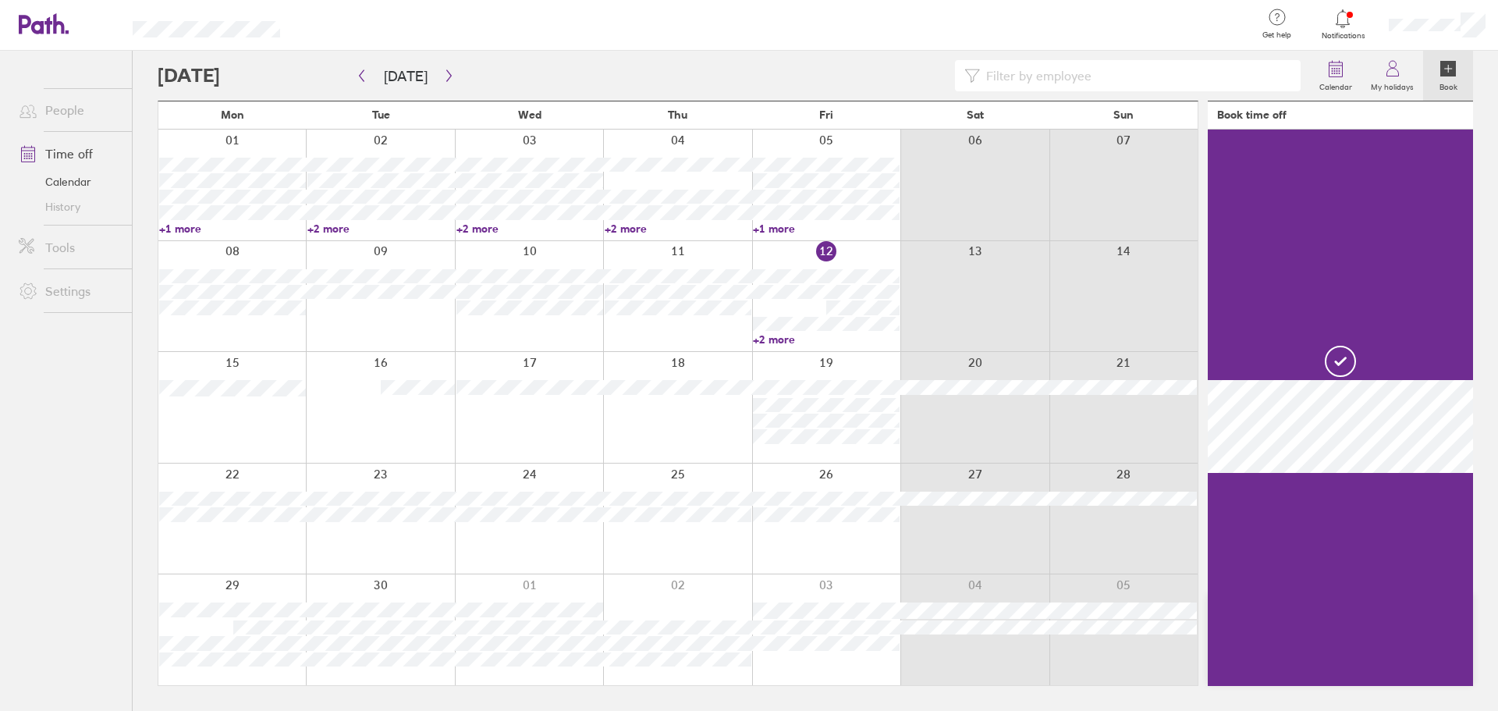
click at [227, 542] on div at bounding box center [231, 518] width 147 height 111
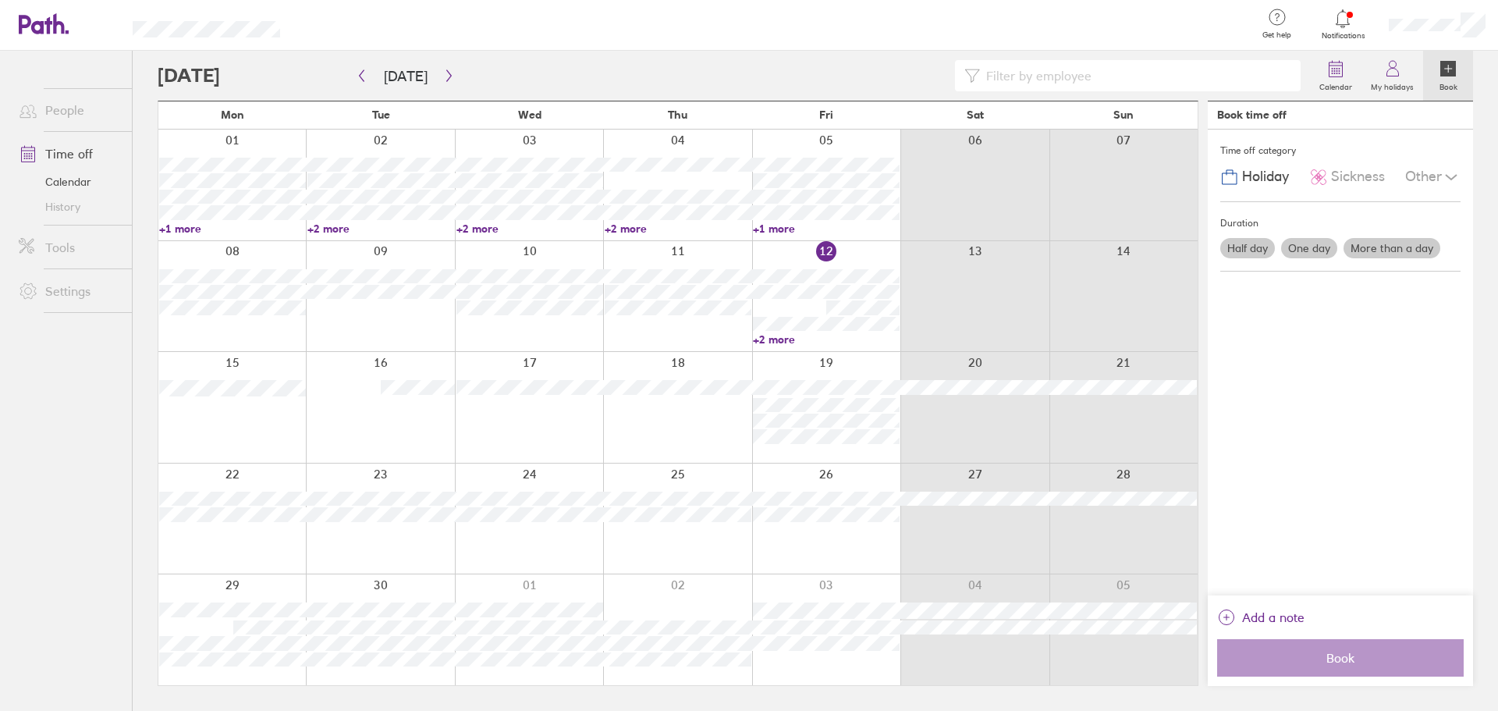
click at [251, 552] on div at bounding box center [231, 518] width 147 height 111
click at [251, 555] on div at bounding box center [231, 518] width 147 height 111
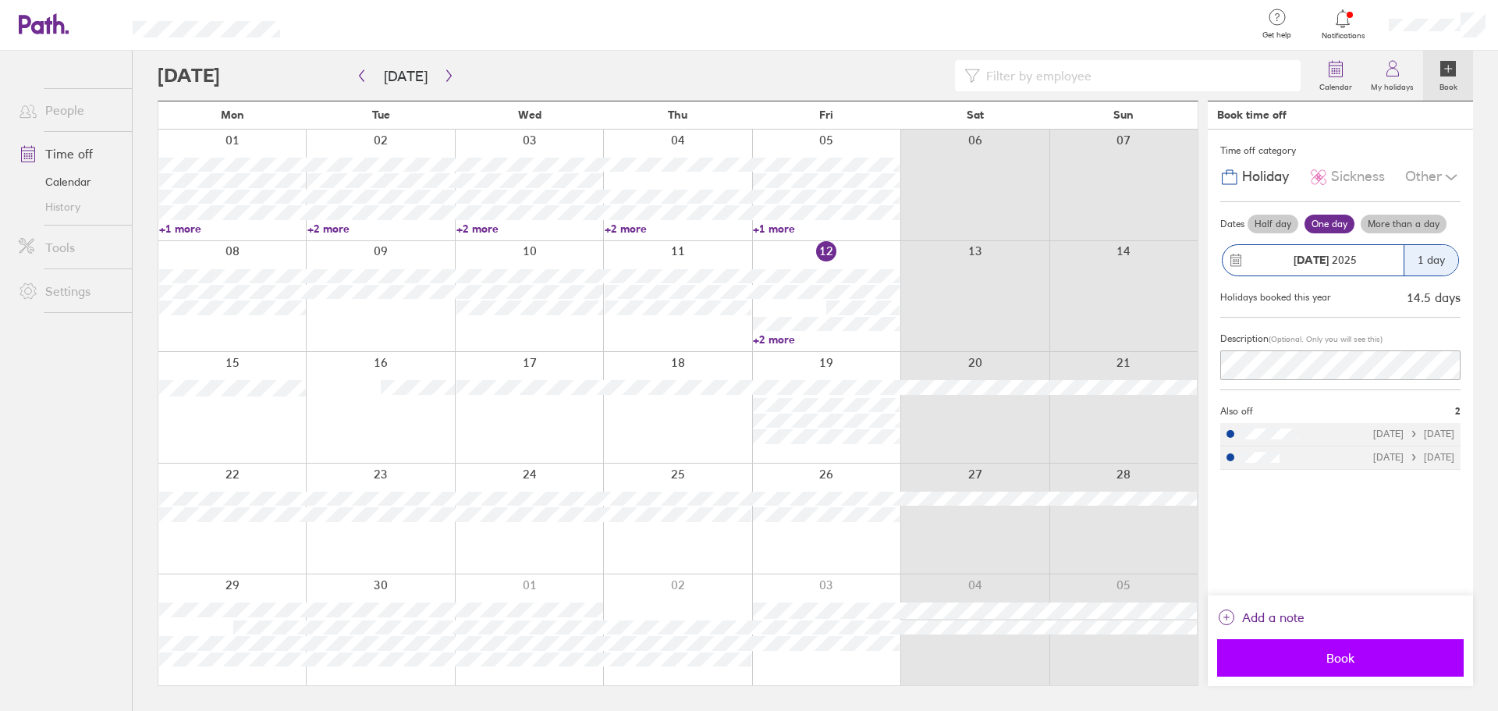
click at [1259, 649] on button "Book" at bounding box center [1340, 657] width 247 height 37
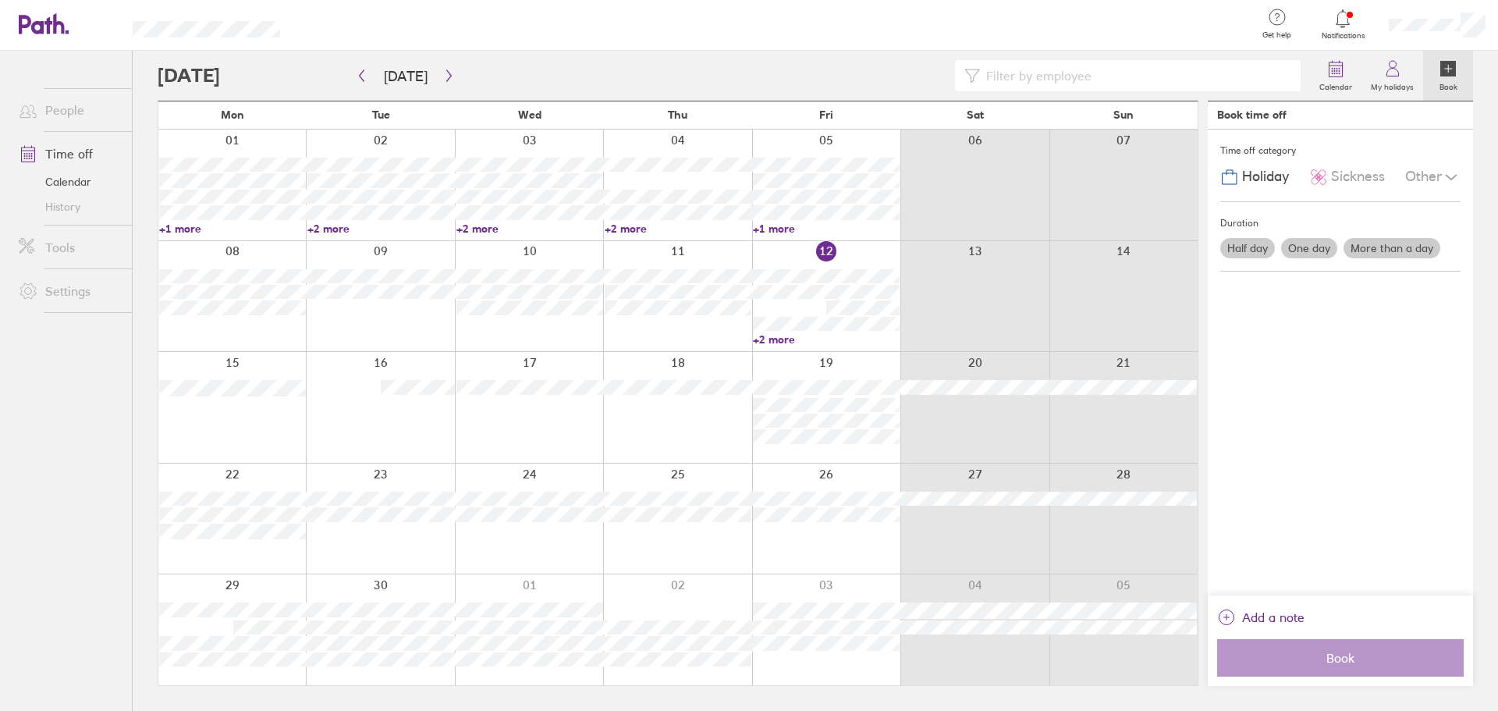
click at [283, 581] on div at bounding box center [231, 629] width 147 height 111
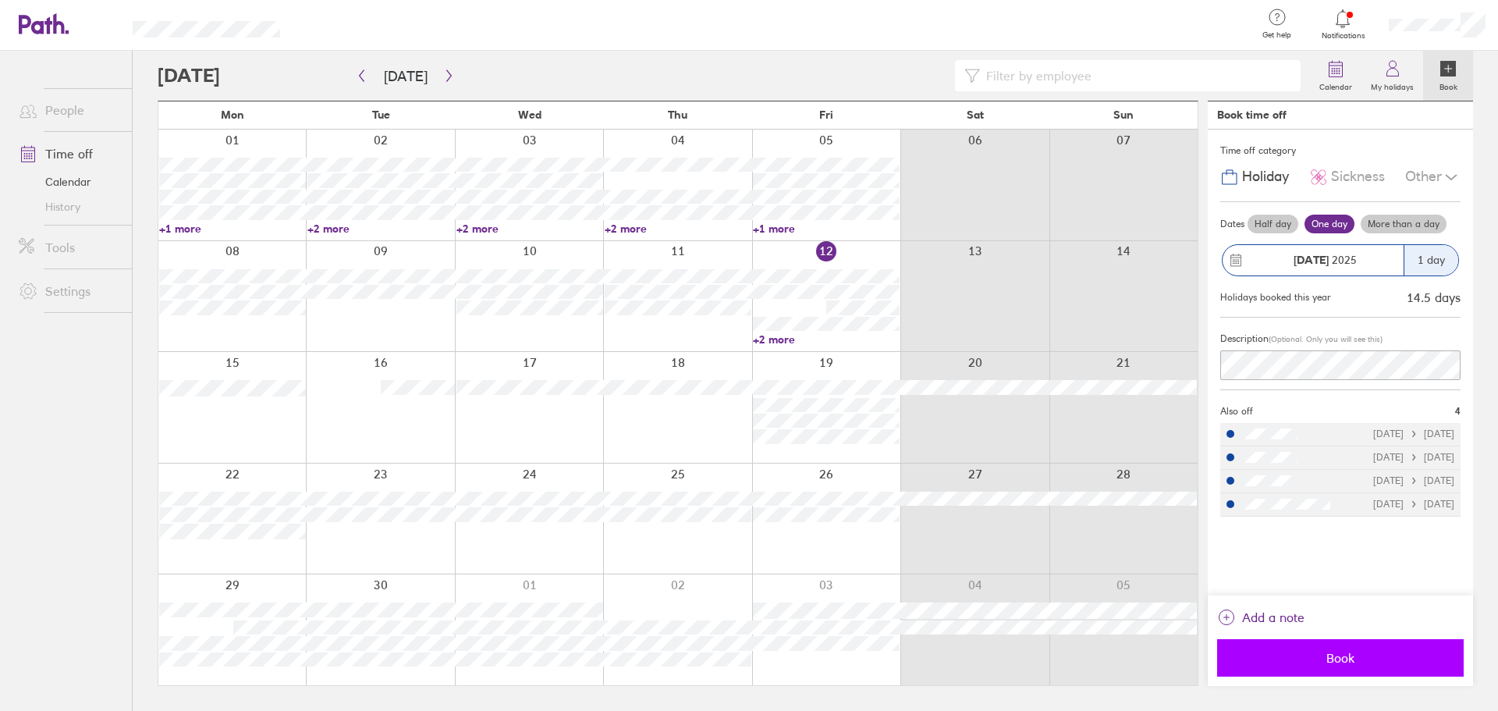
click at [1408, 652] on span "Book" at bounding box center [1340, 658] width 225 height 14
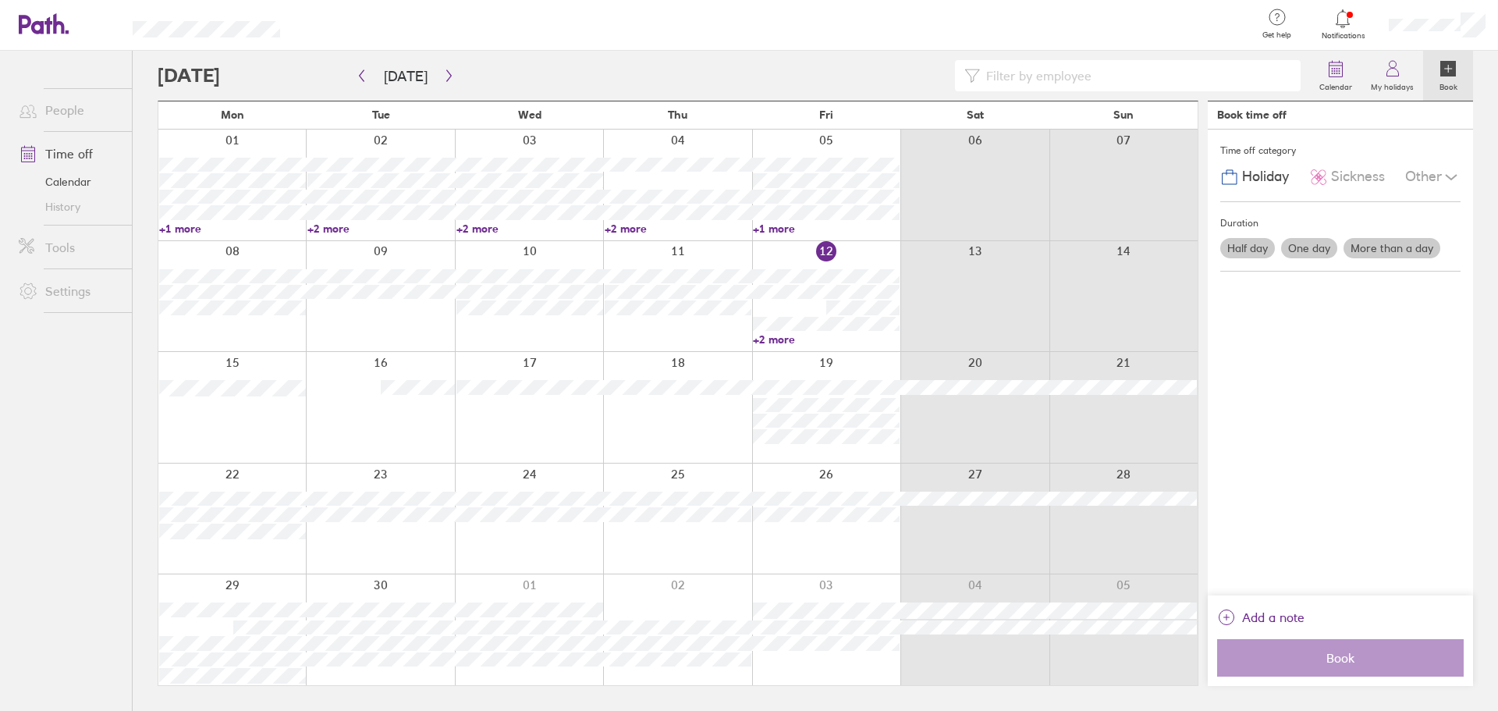
click at [832, 542] on div at bounding box center [826, 518] width 148 height 111
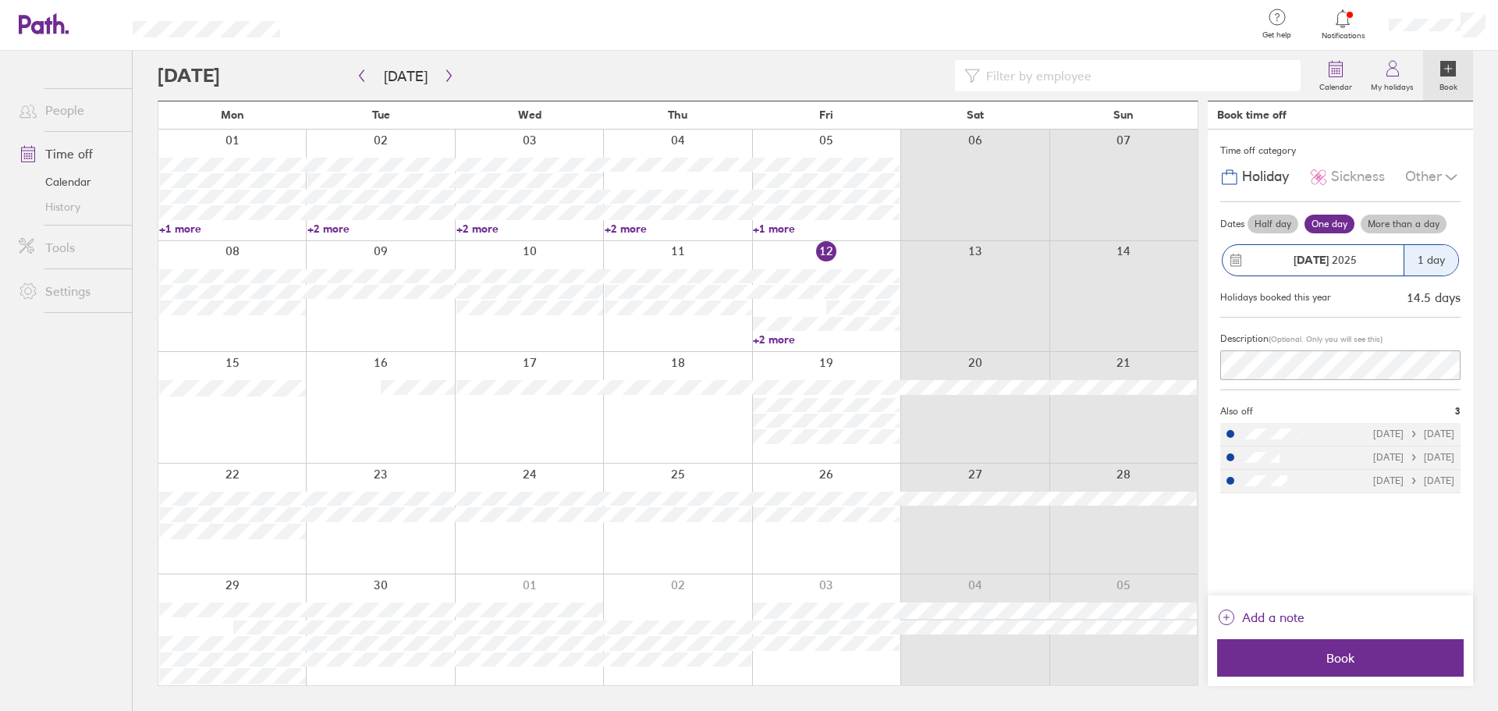
click at [1278, 224] on label "Half day" at bounding box center [1273, 224] width 51 height 19
click at [0, 0] on input "Half day" at bounding box center [0, 0] width 0 height 0
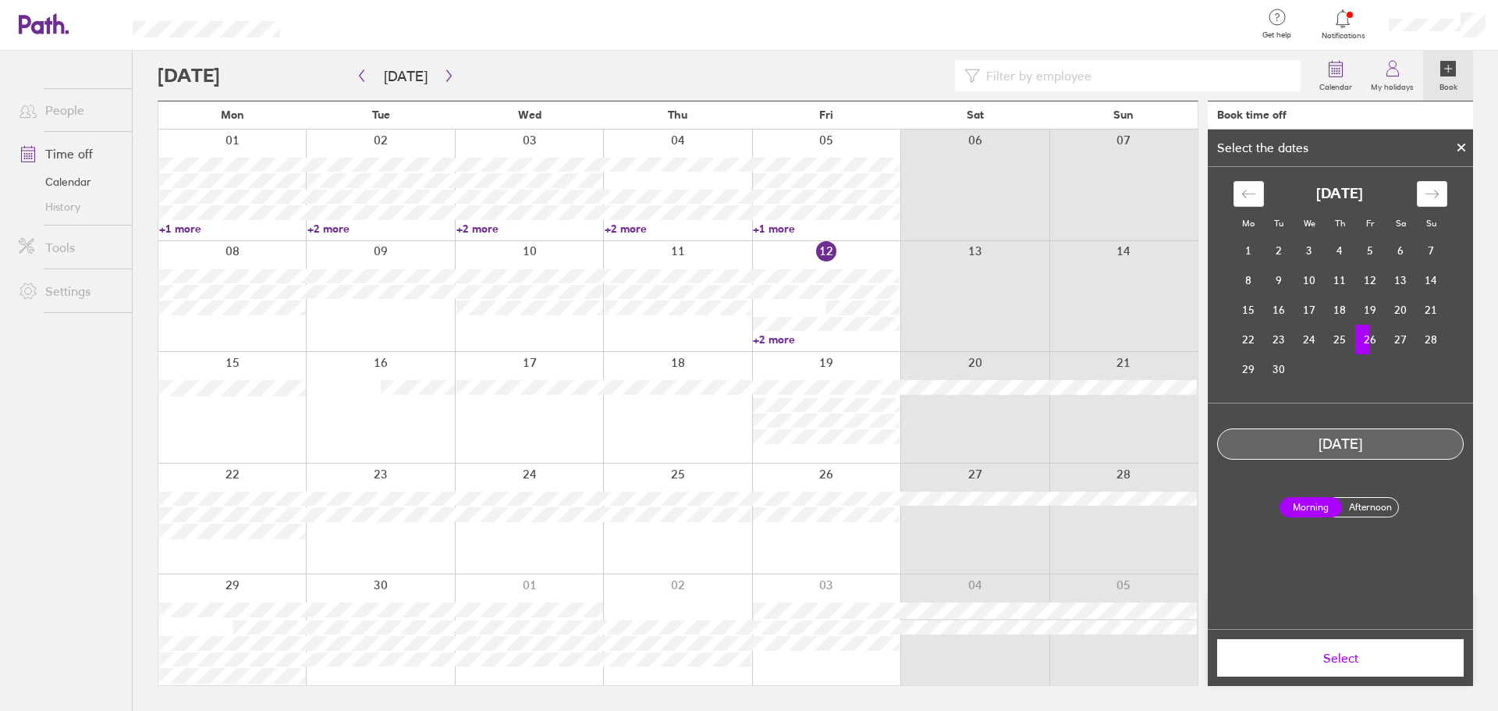
click at [1371, 511] on label "Afternoon" at bounding box center [1370, 507] width 62 height 19
click at [0, 0] on input "Afternoon" at bounding box center [0, 0] width 0 height 0
click at [1358, 660] on span "Select" at bounding box center [1340, 658] width 225 height 14
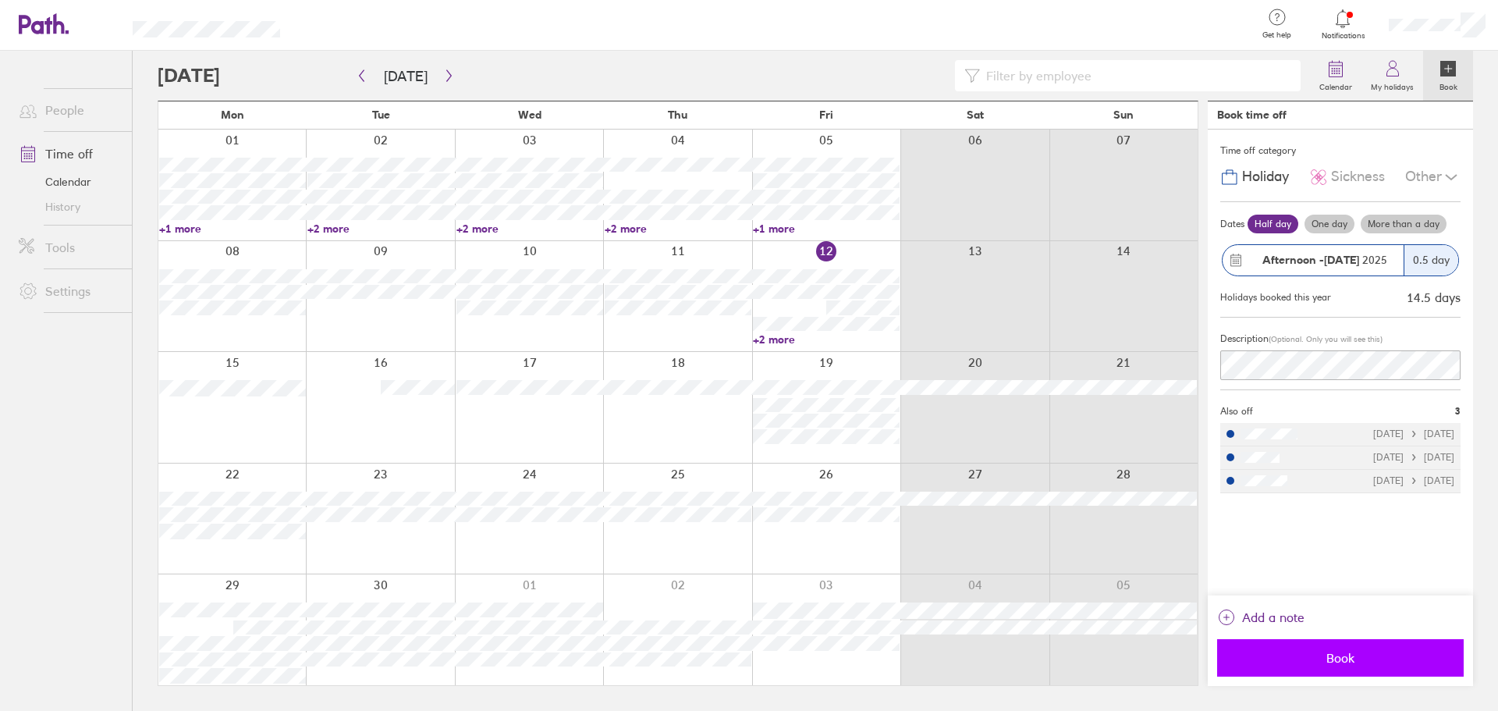
click at [1337, 655] on span "Book" at bounding box center [1340, 658] width 225 height 14
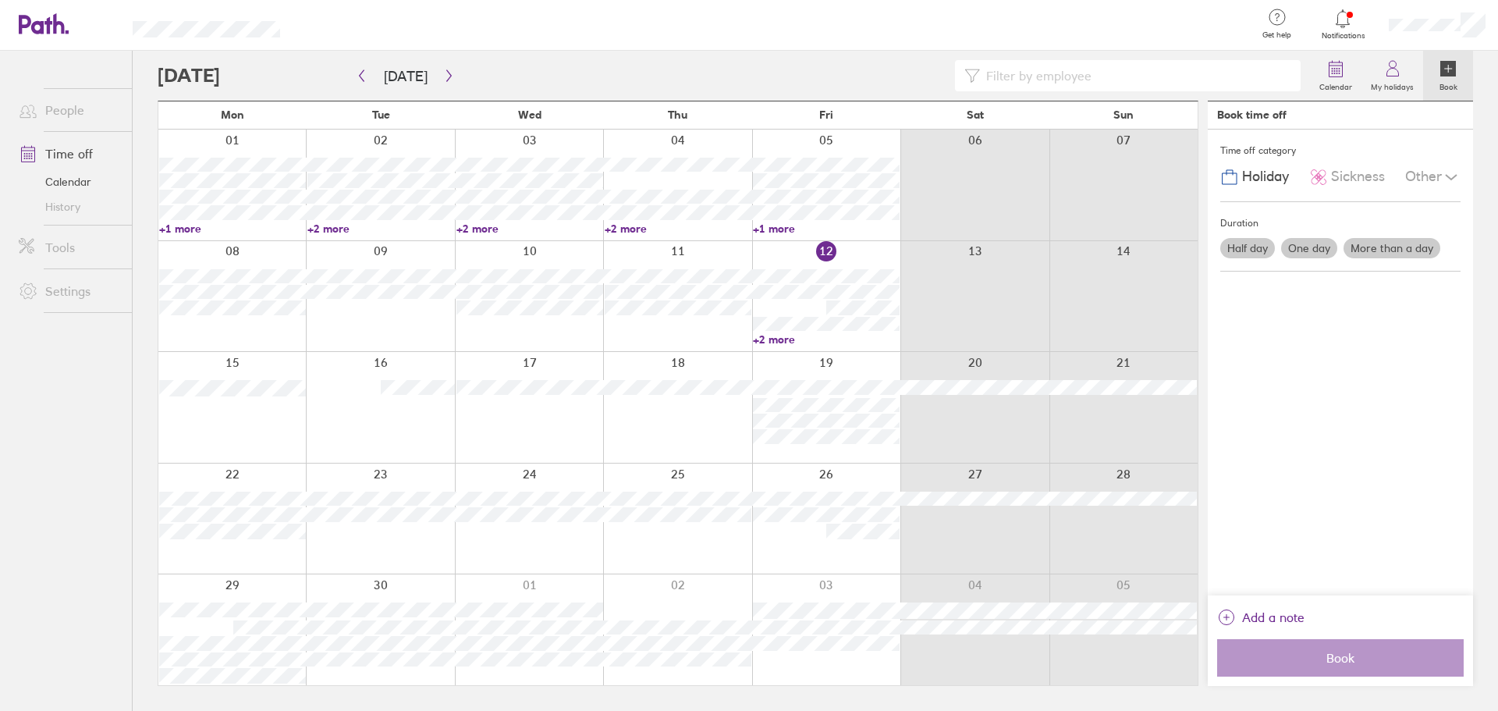
click at [454, 74] on div at bounding box center [734, 75] width 1152 height 31
click at [443, 76] on icon "button" at bounding box center [449, 75] width 12 height 12
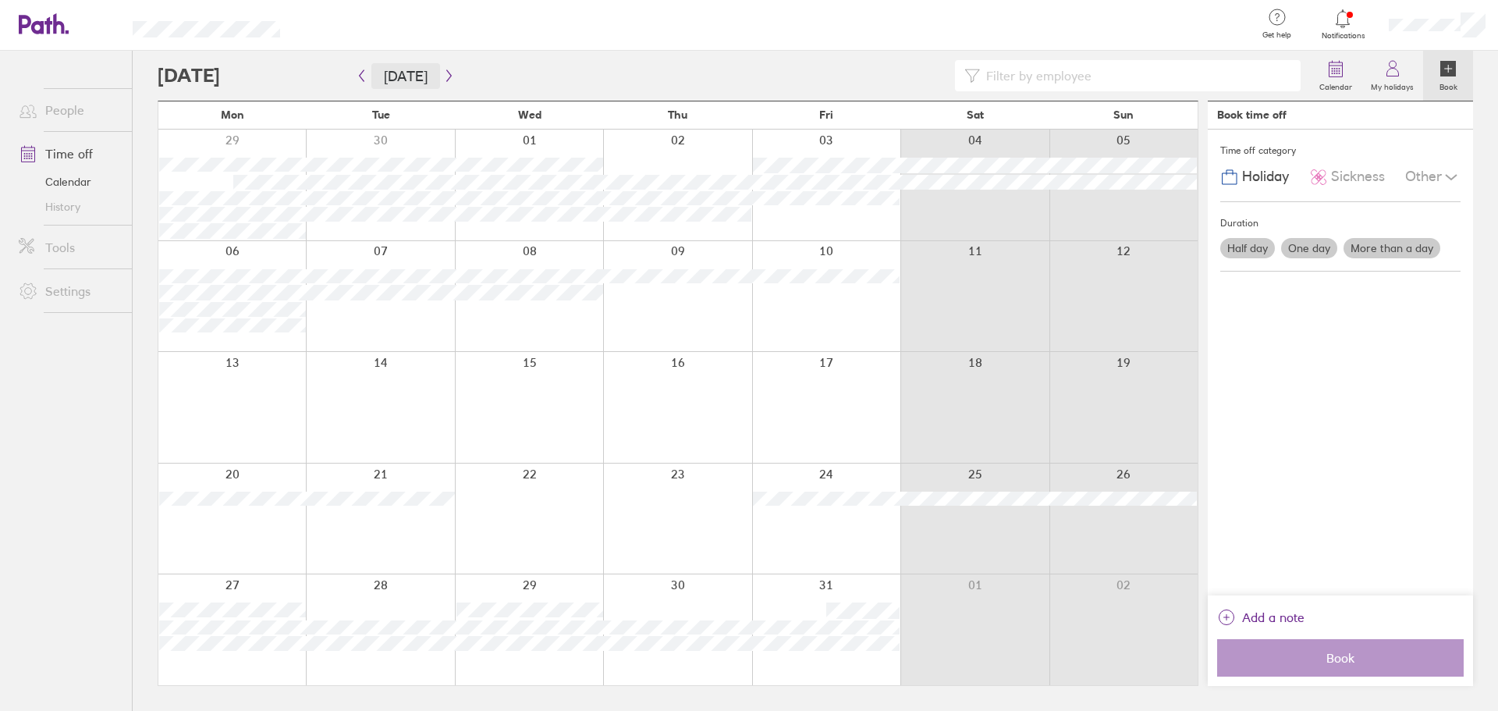
click at [397, 77] on button "[DATE]" at bounding box center [405, 76] width 69 height 26
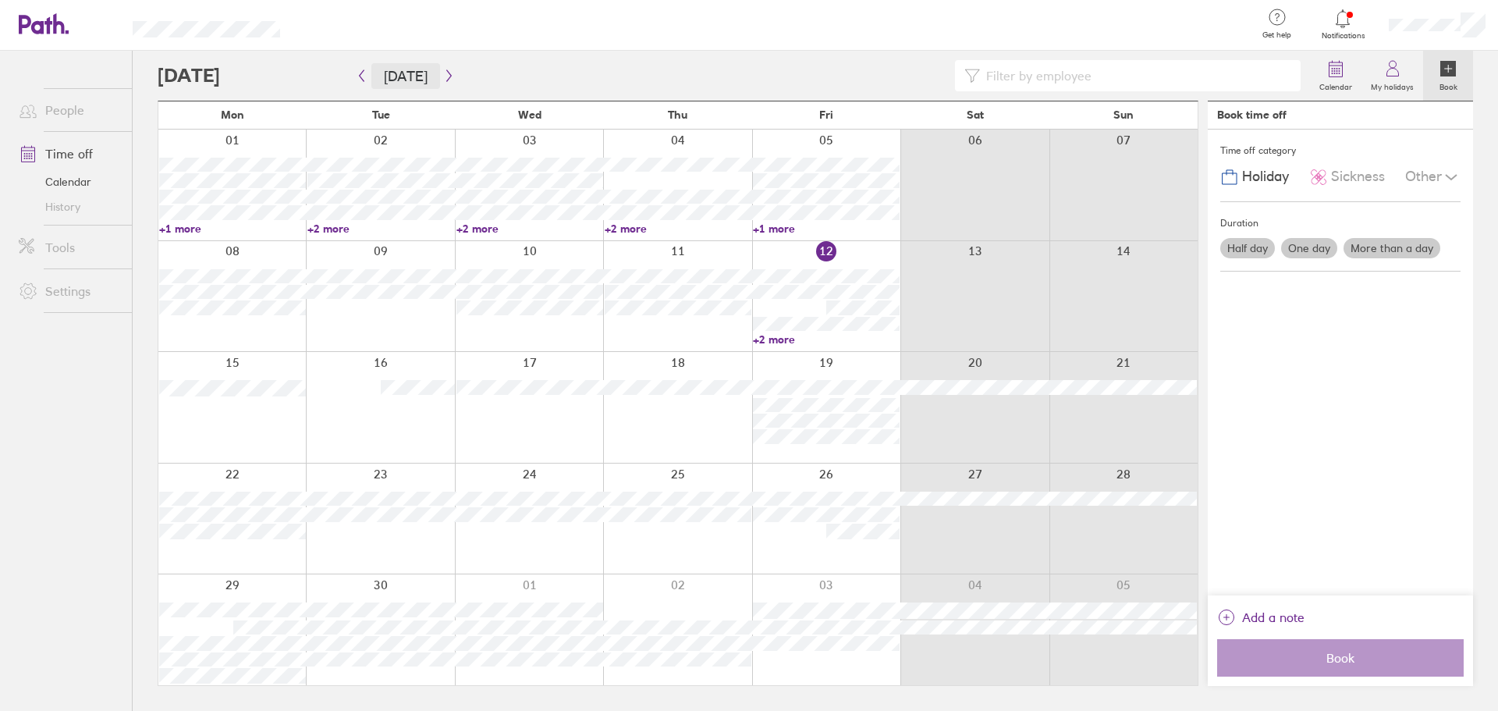
click at [392, 77] on button "[DATE]" at bounding box center [405, 76] width 69 height 26
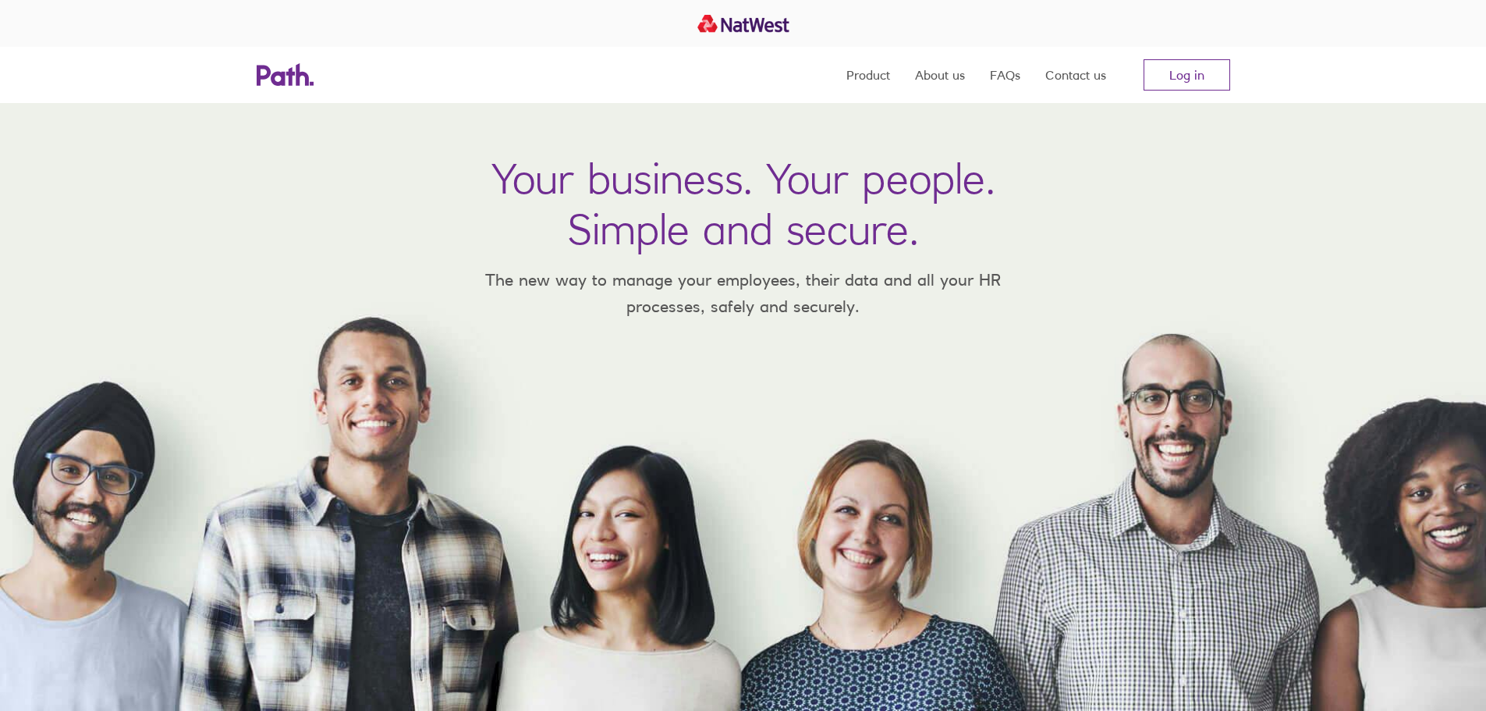
click at [1188, 80] on link "Log in" at bounding box center [1187, 74] width 87 height 31
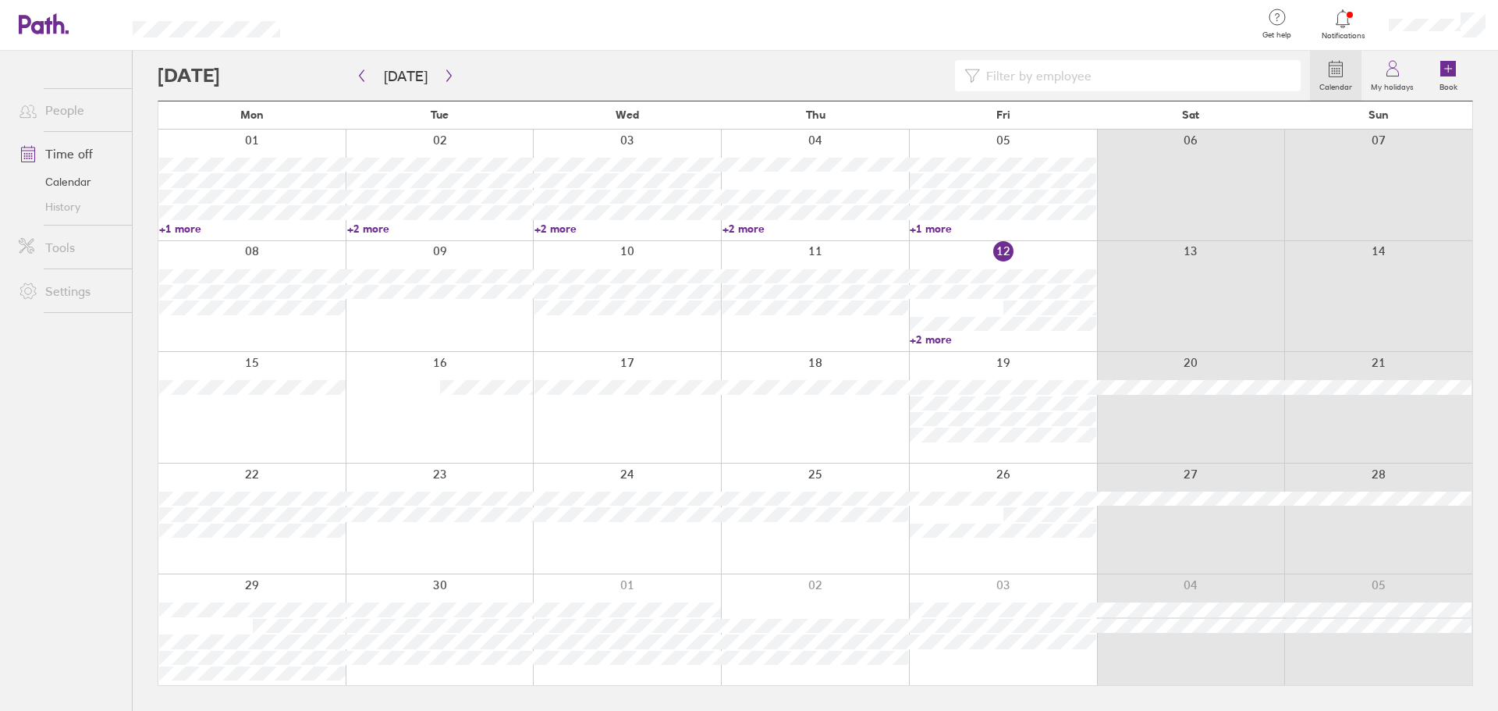
click at [1419, 13] on div at bounding box center [1437, 25] width 122 height 50
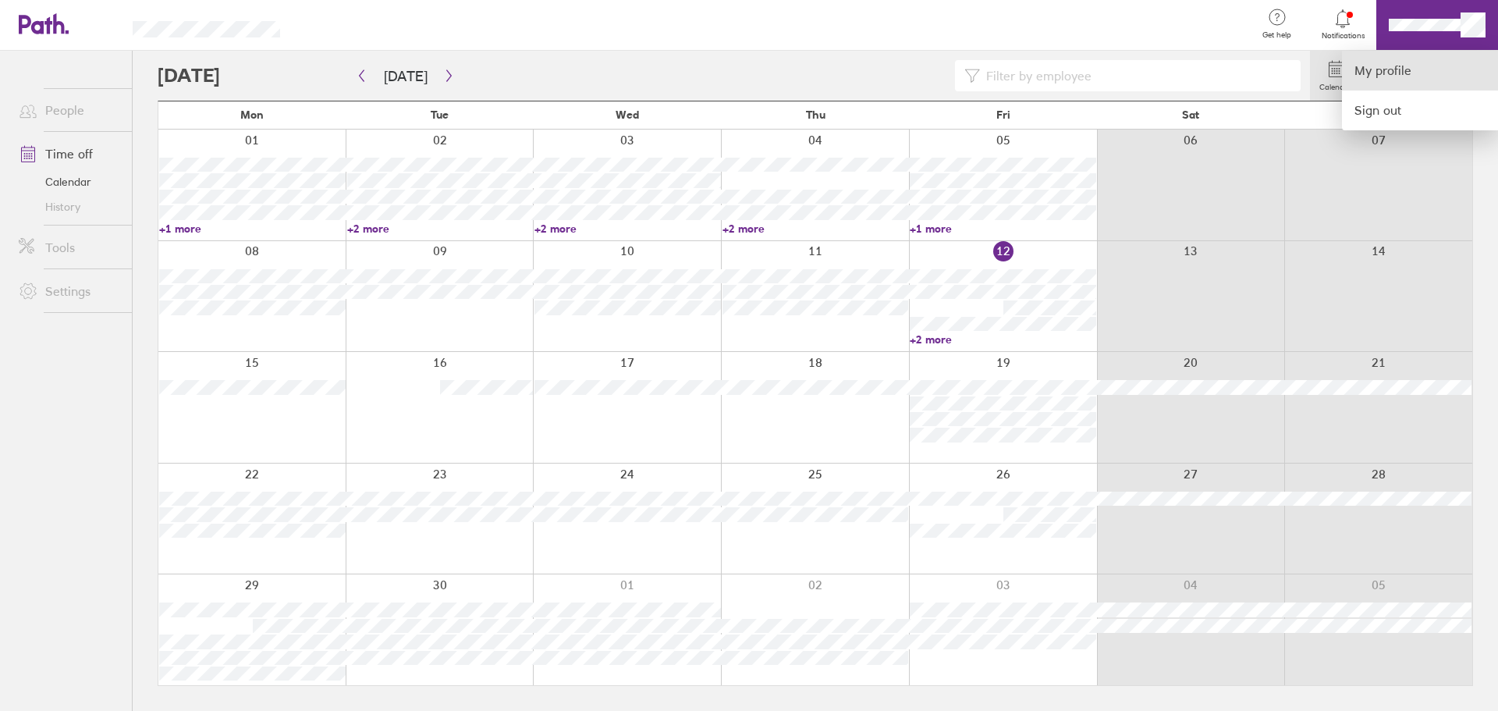
click at [1375, 76] on link "My profile" at bounding box center [1420, 71] width 156 height 40
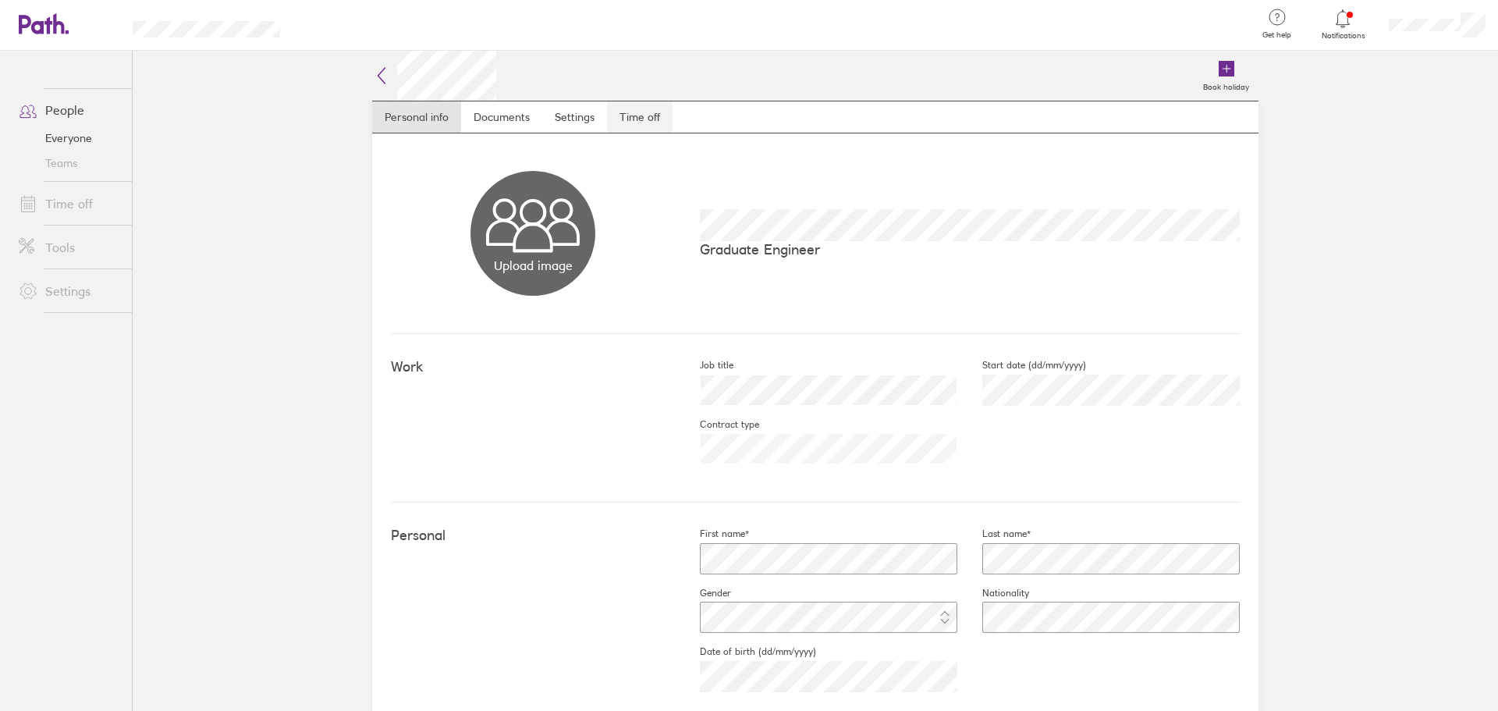
click at [641, 114] on link "Time off" at bounding box center [640, 116] width 66 height 31
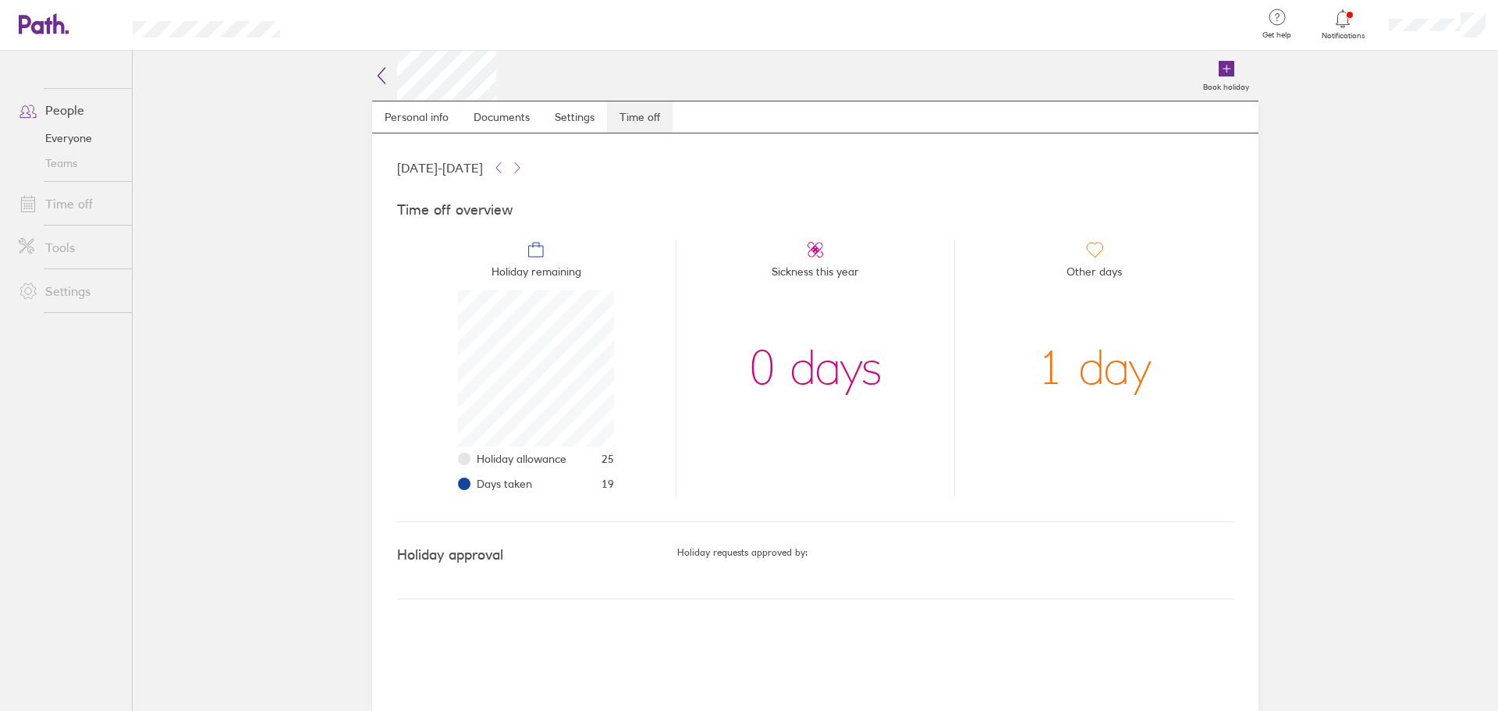
scroll to position [156, 156]
